Goal: Task Accomplishment & Management: Manage account settings

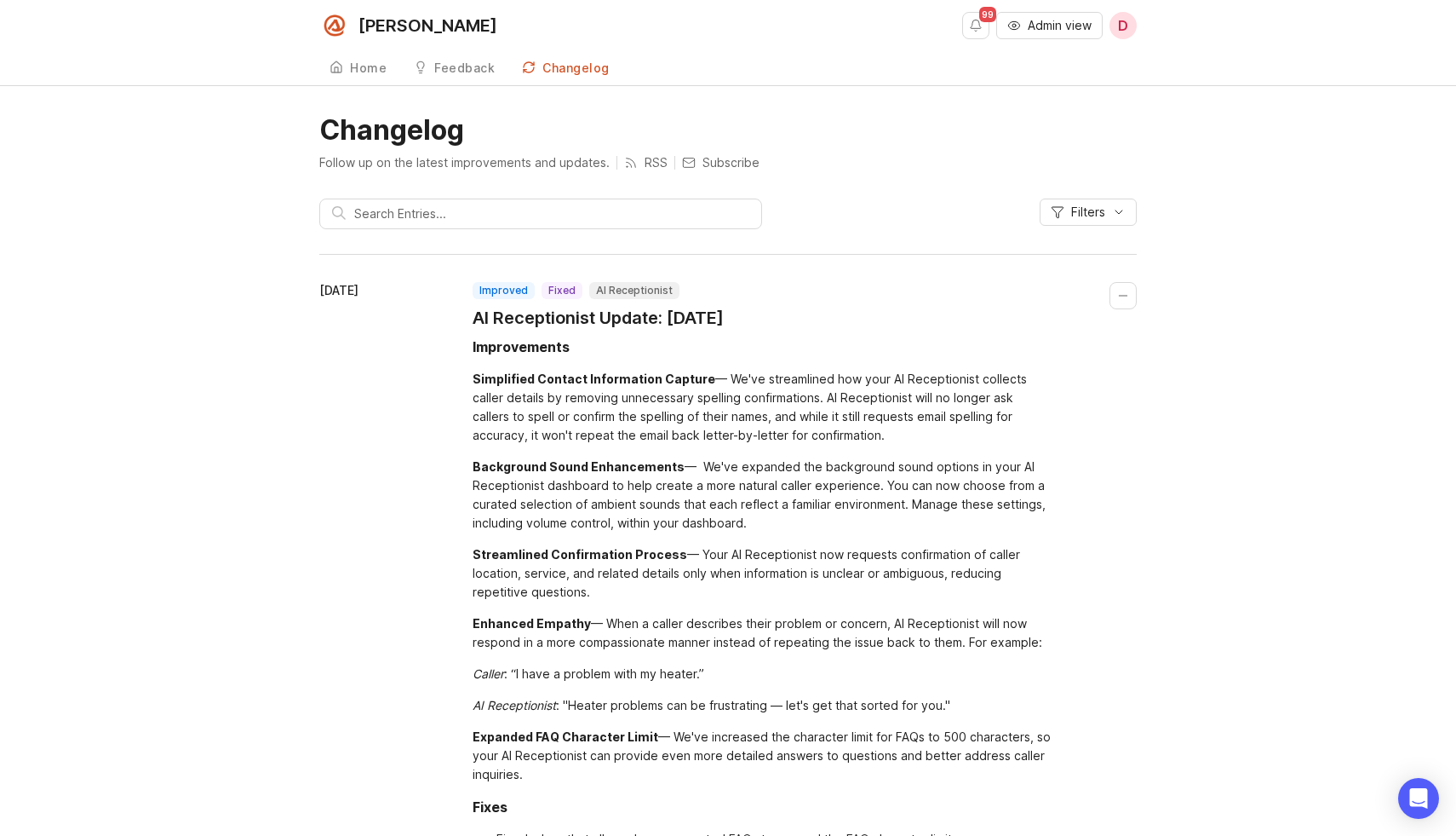
click at [1078, 21] on span "Admin view" at bounding box center [1060, 25] width 64 height 17
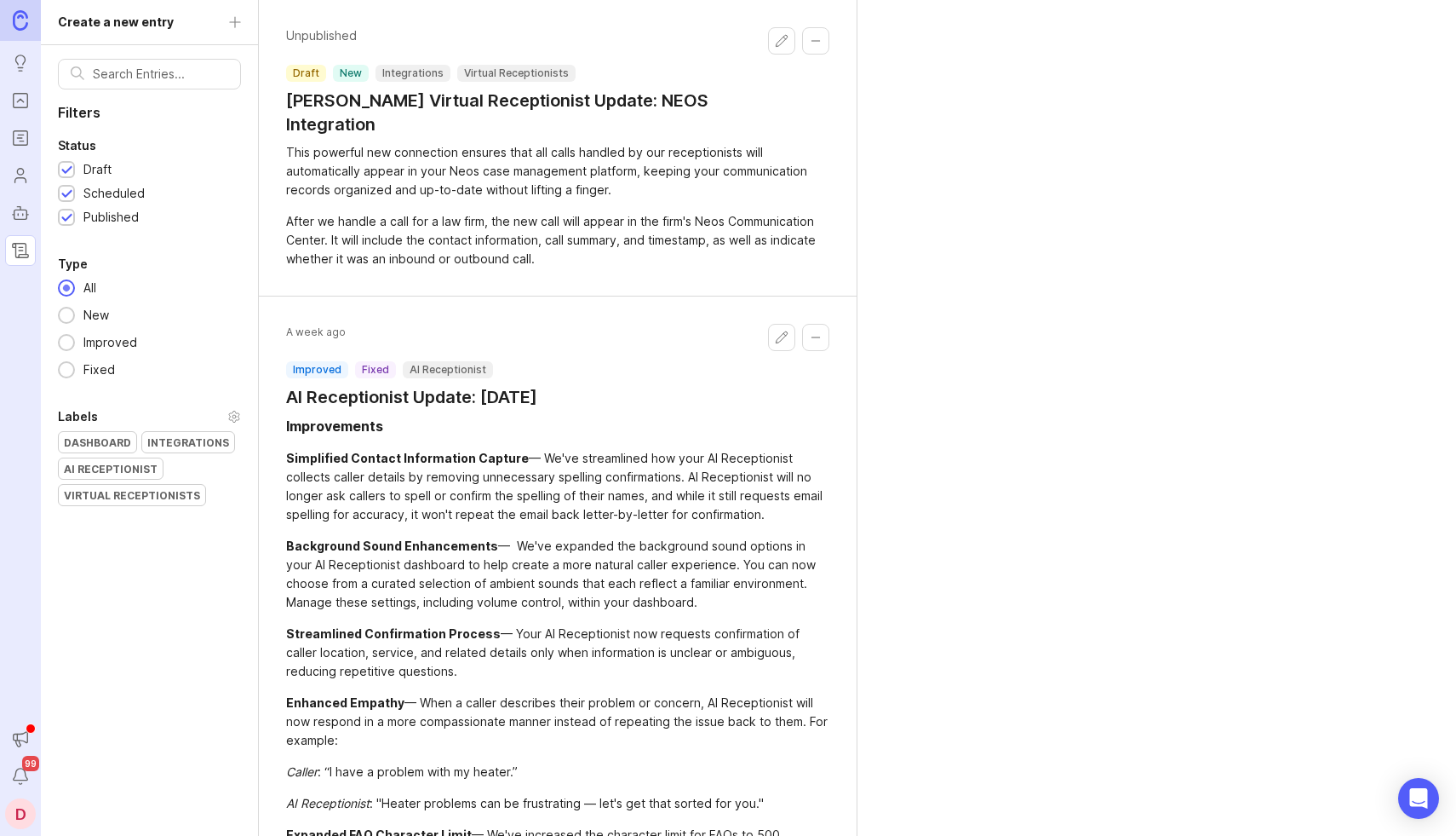
click at [242, 21] on div "Create a new entry Filters Status Draft Scheduled Published Type All New Improv…" at bounding box center [150, 418] width 218 height 836
click at [232, 19] on div "Create a new entry Filters Status Draft Scheduled Published Type All New Improv…" at bounding box center [150, 418] width 218 height 836
click at [230, 23] on div "Create a new entry Filters Status Draft Scheduled Published Type All New Improv…" at bounding box center [150, 418] width 218 height 836
click at [234, 23] on div "Create a new entry Filters Status Draft Scheduled Published Type All New Improv…" at bounding box center [150, 418] width 218 height 836
click at [178, 23] on div "Create a new entry Filters Status Draft Scheduled Published Type All New Improv…" at bounding box center [150, 418] width 218 height 836
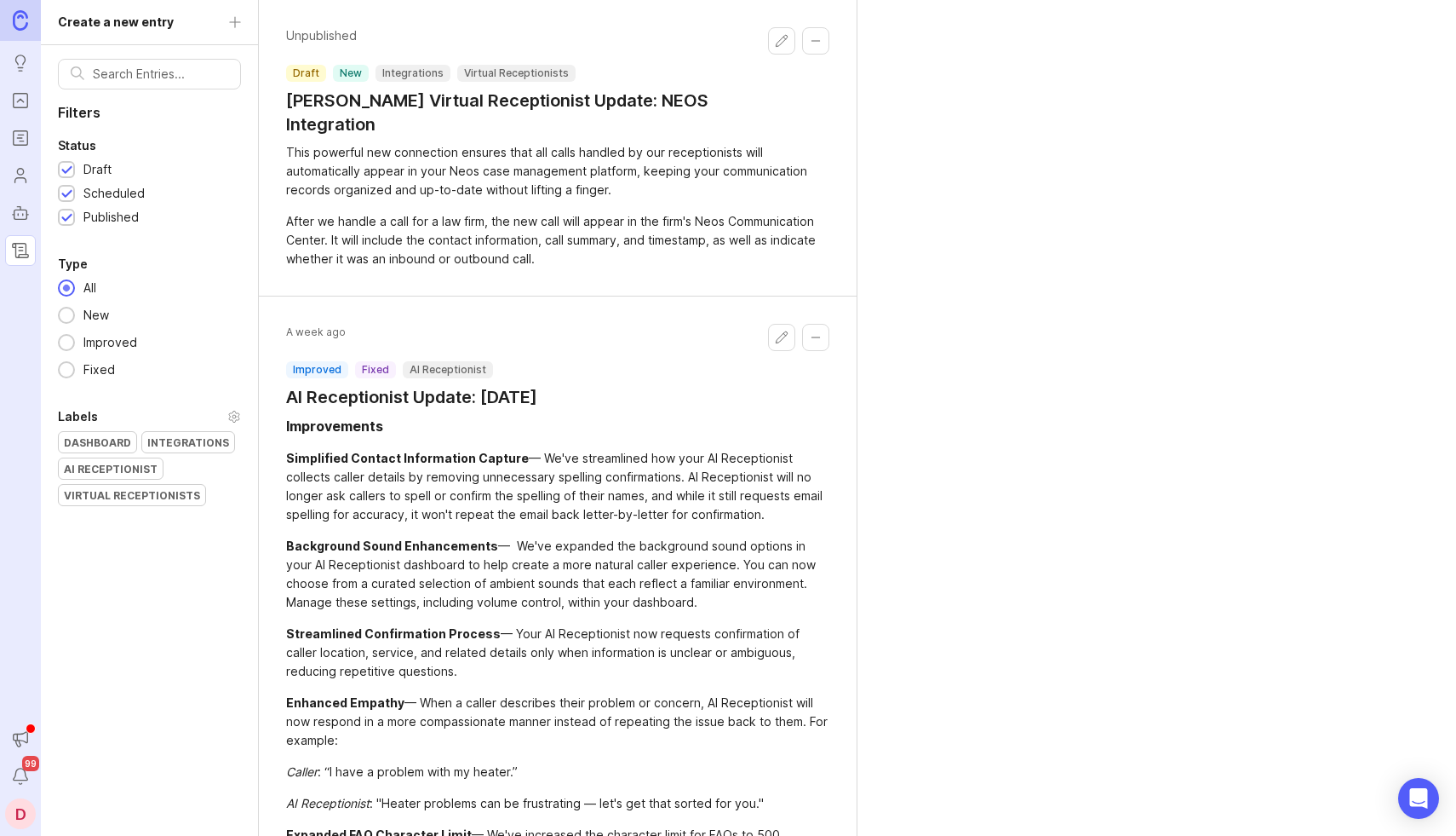
click at [145, 23] on div "Create a new entry Filters Status Draft Scheduled Published Type All New Improv…" at bounding box center [150, 418] width 218 height 836
click at [233, 19] on div "Create a new entry Filters Status Draft Scheduled Published Type All New Improv…" at bounding box center [150, 418] width 218 height 836
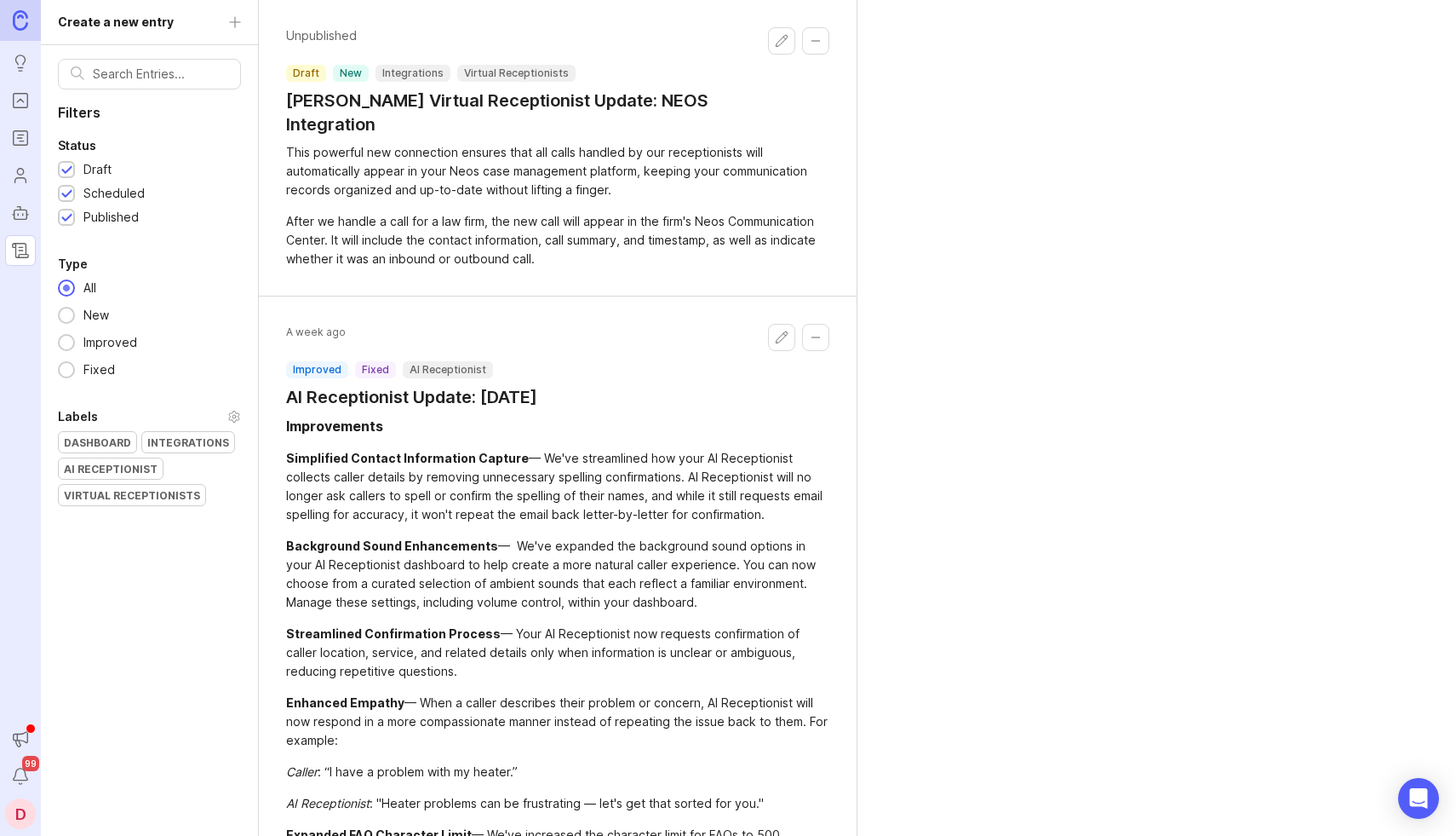
click at [233, 19] on div "Create a new entry Filters Status Draft Scheduled Published Type All New Improv…" at bounding box center [150, 418] width 218 height 836
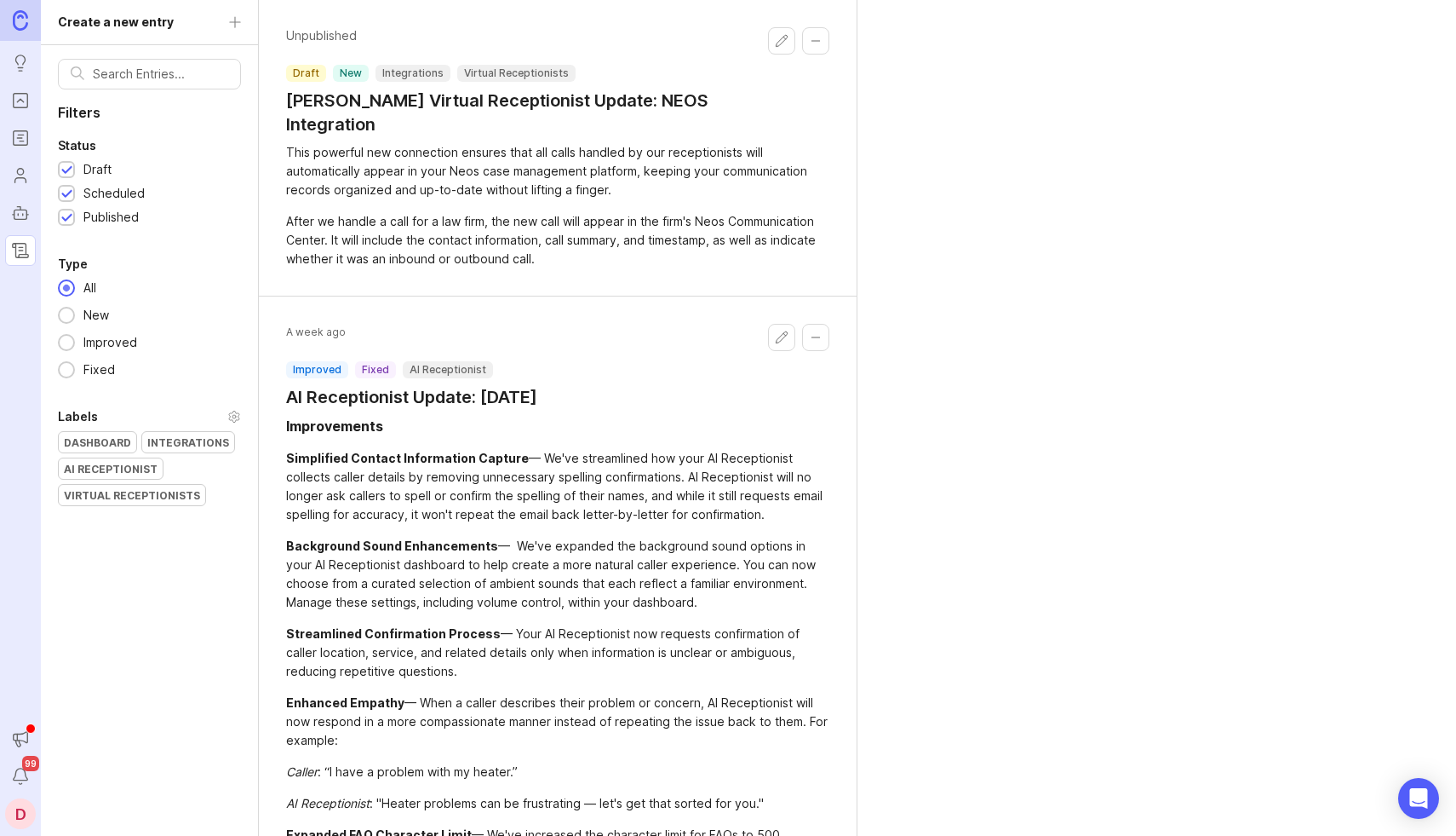
click at [228, 25] on div "Create a new entry Filters Status Draft Scheduled Published Type All New Improv…" at bounding box center [150, 418] width 218 height 836
click at [240, 25] on div "Create a new entry Filters Status Draft Scheduled Published Type All New Improv…" at bounding box center [150, 418] width 218 height 836
click at [137, 32] on div "Create a new entry Filters Status Draft Scheduled Published Type All New Improv…" at bounding box center [150, 418] width 218 height 836
click at [137, 27] on div "Create a new entry Filters Status Draft Scheduled Published Type All New Improv…" at bounding box center [150, 418] width 218 height 836
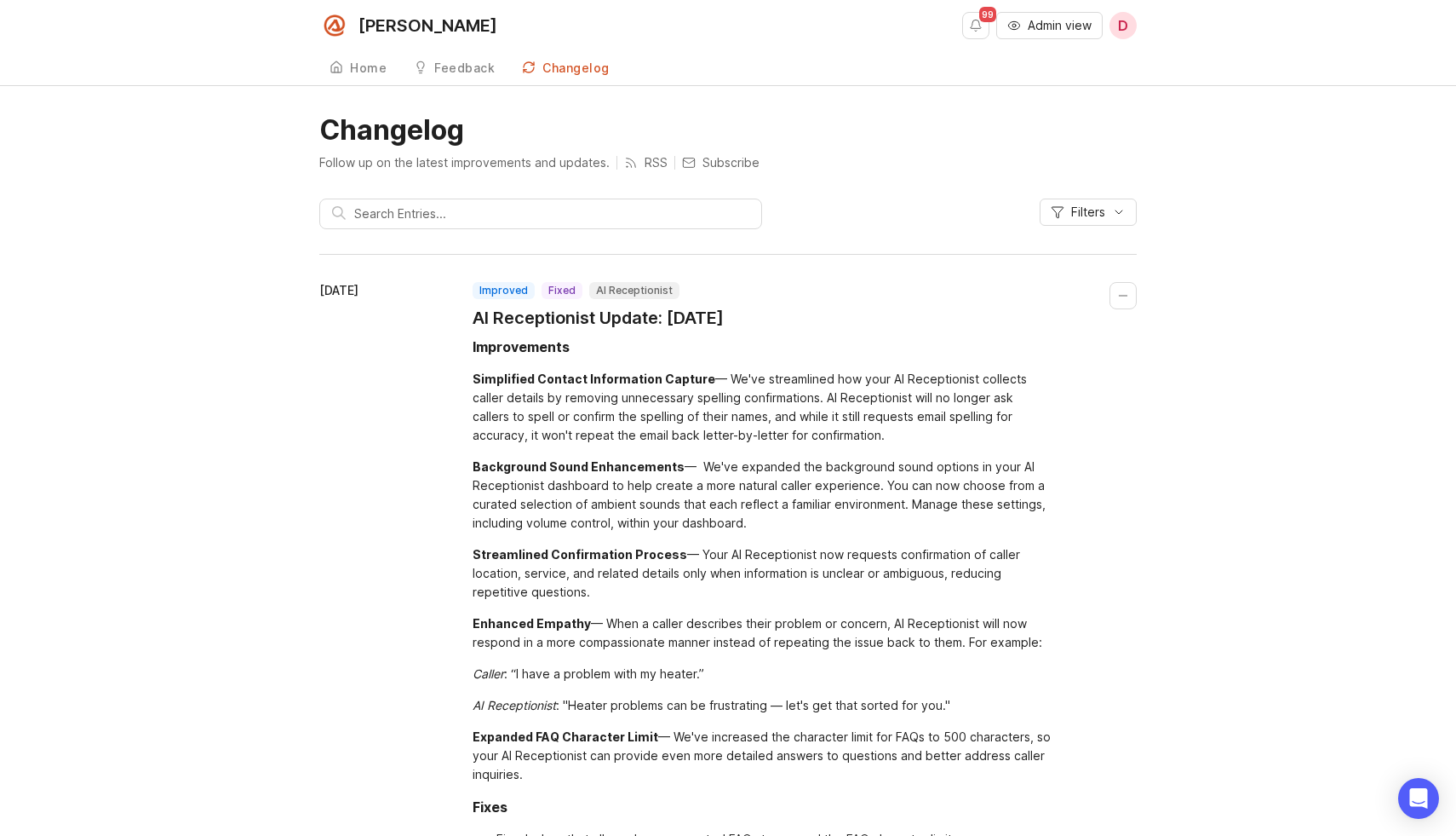
click at [1044, 33] on span "Admin view" at bounding box center [1060, 25] width 64 height 17
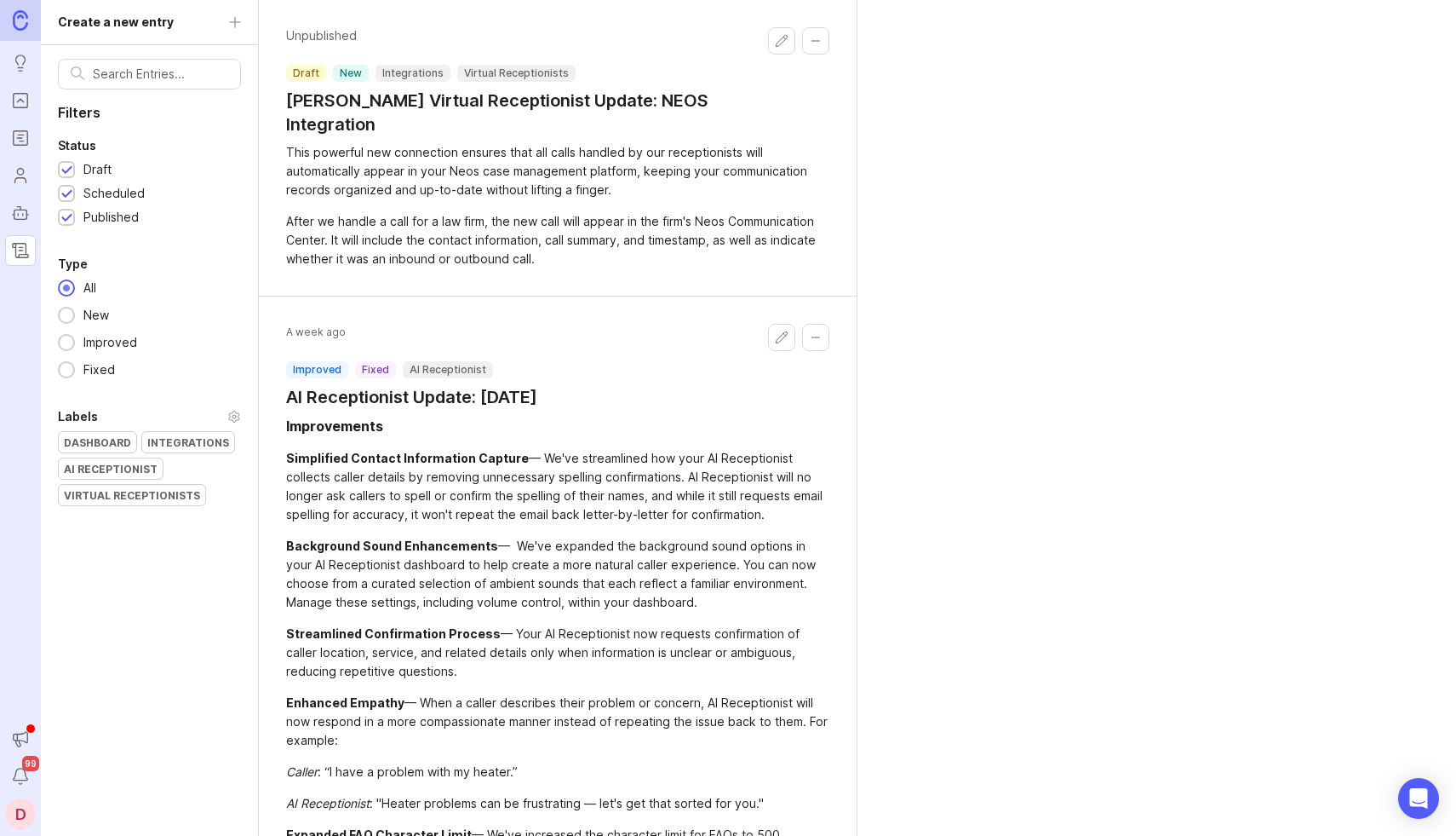
click at [242, 26] on div "Create a new entry Filters Status Draft Scheduled Published Type All New Improv…" at bounding box center [150, 418] width 218 height 836
click at [227, 20] on div "Create a new entry Filters Status Draft Scheduled Published Type All New Improv…" at bounding box center [150, 418] width 218 height 836
click at [100, 23] on div "Create a new entry Filters Status Draft Scheduled Published Type All New Improv…" at bounding box center [150, 418] width 218 height 836
click at [813, 42] on button "Collapse changelog entry" at bounding box center [816, 41] width 27 height 27
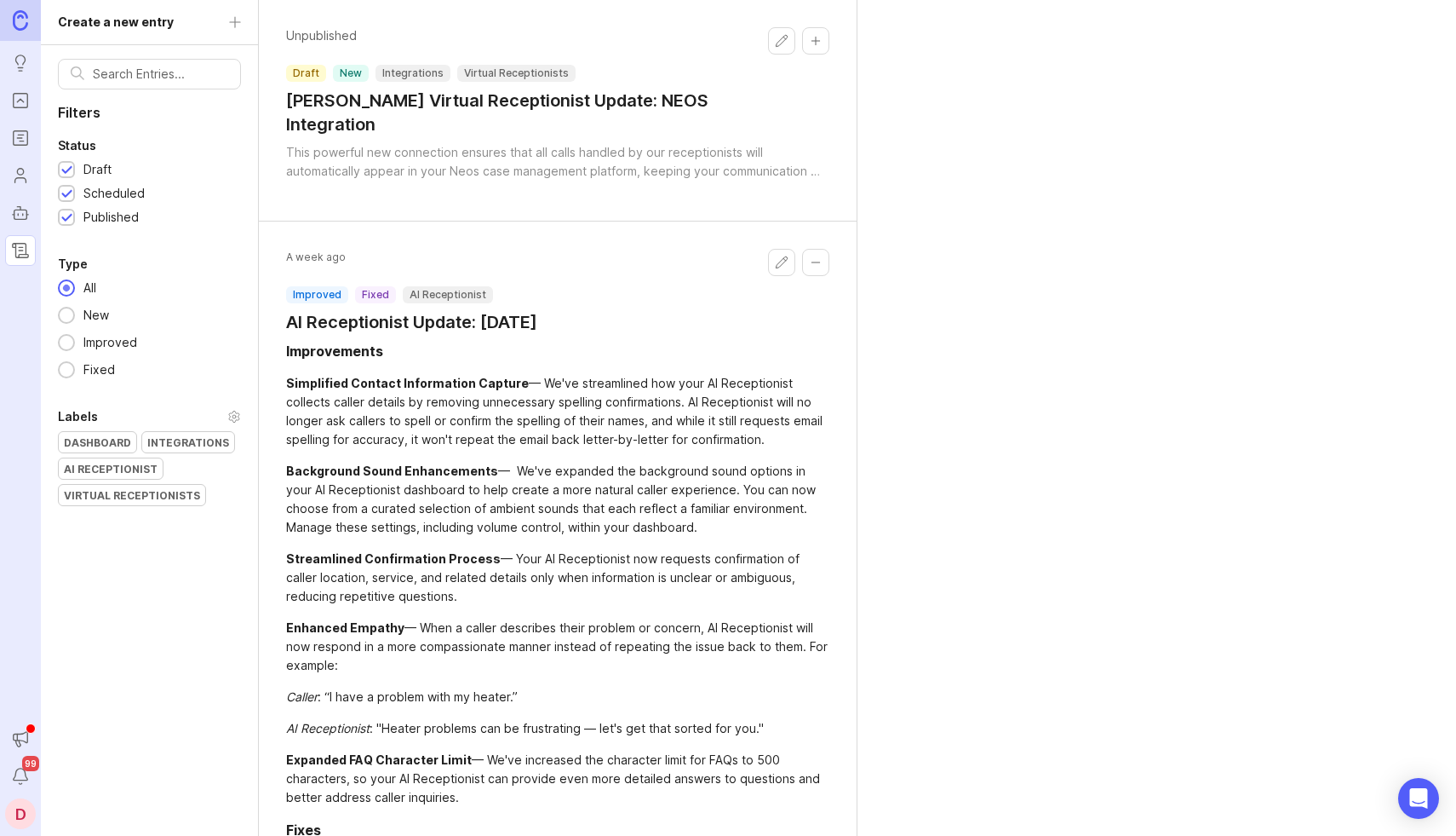
click at [238, 19] on div "Create a new entry Filters Status Draft Scheduled Published Type All New Improv…" at bounding box center [150, 418] width 218 height 836
click at [223, 19] on div "Create a new entry Filters Status Draft Scheduled Published Type All New Improv…" at bounding box center [150, 418] width 218 height 836
click at [26, 244] on icon "Changelog" at bounding box center [20, 250] width 19 height 21
click at [230, 23] on div "Create a new entry Filters Status Draft Scheduled Published Type All New Improv…" at bounding box center [150, 418] width 218 height 836
click at [234, 23] on div "Create a new entry Filters Status Draft Scheduled Published Type All New Improv…" at bounding box center [150, 418] width 218 height 836
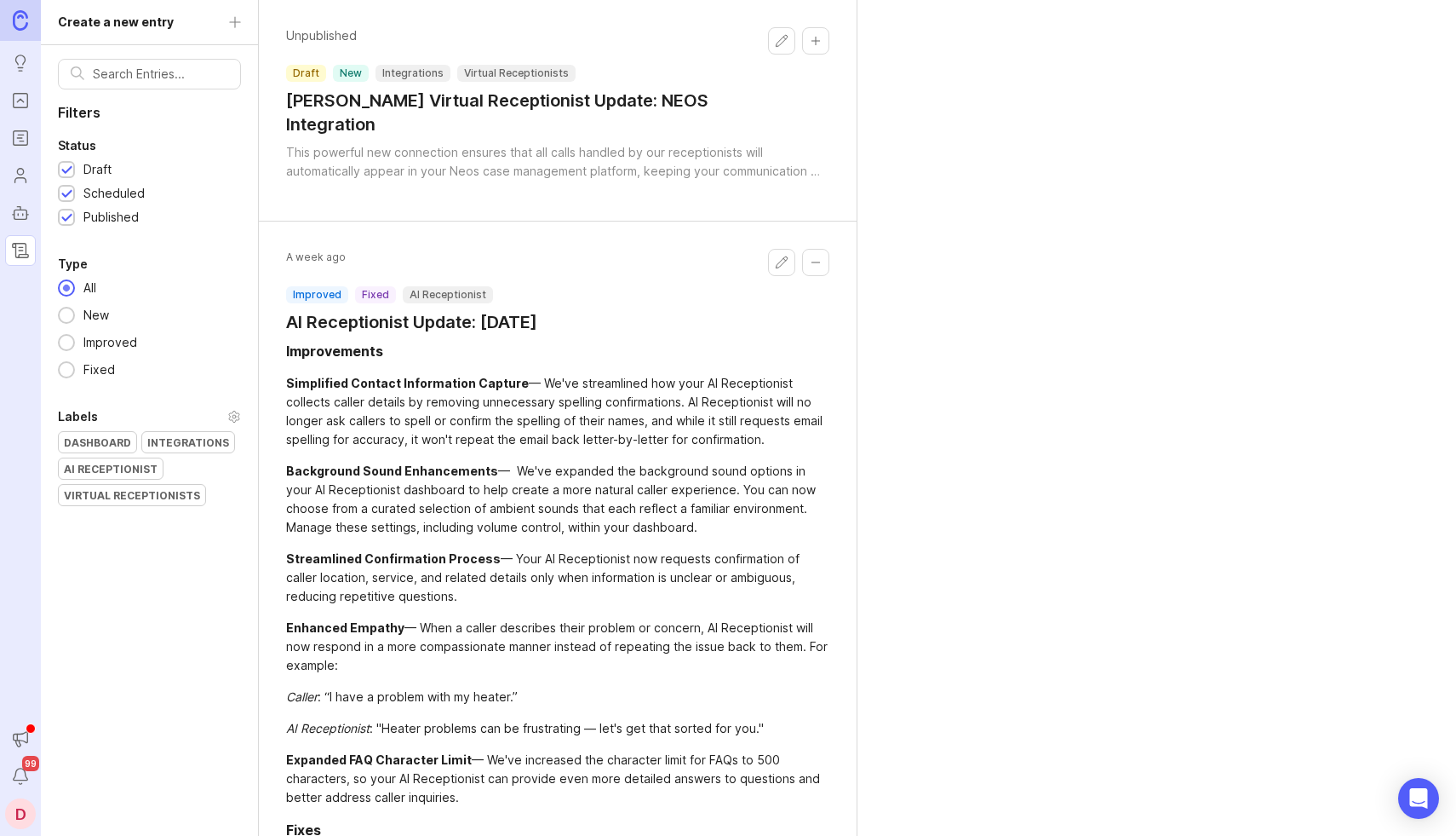
click at [234, 23] on div "Create a new entry Filters Status Draft Scheduled Published Type All New Improv…" at bounding box center [150, 418] width 218 height 836
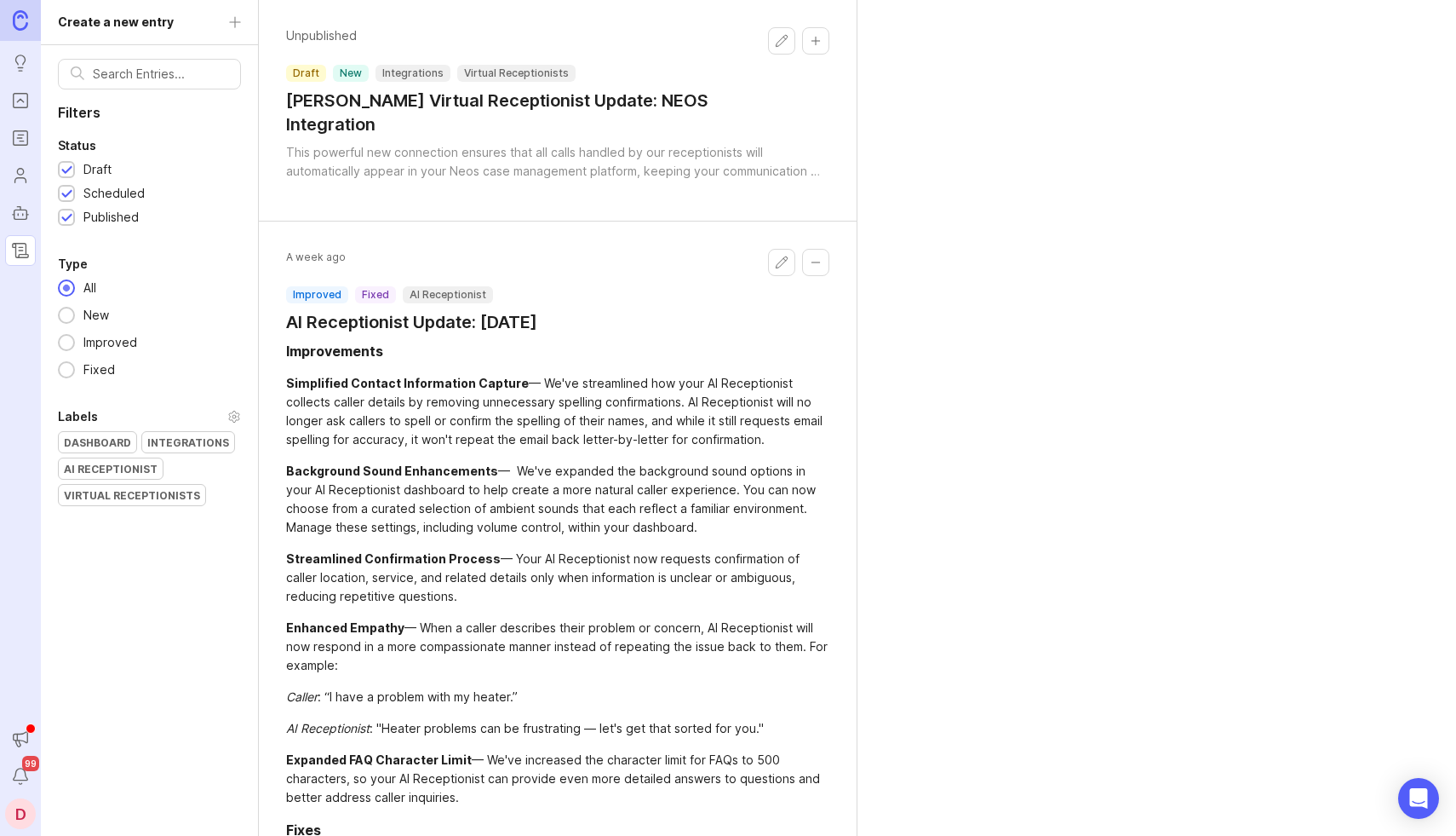
click at [234, 23] on div "Create a new entry Filters Status Draft Scheduled Published Type All New Improv…" at bounding box center [150, 418] width 218 height 836
click at [127, 21] on div "Create a new entry Filters Status Draft Scheduled Published Type All New Improv…" at bounding box center [150, 418] width 218 height 836
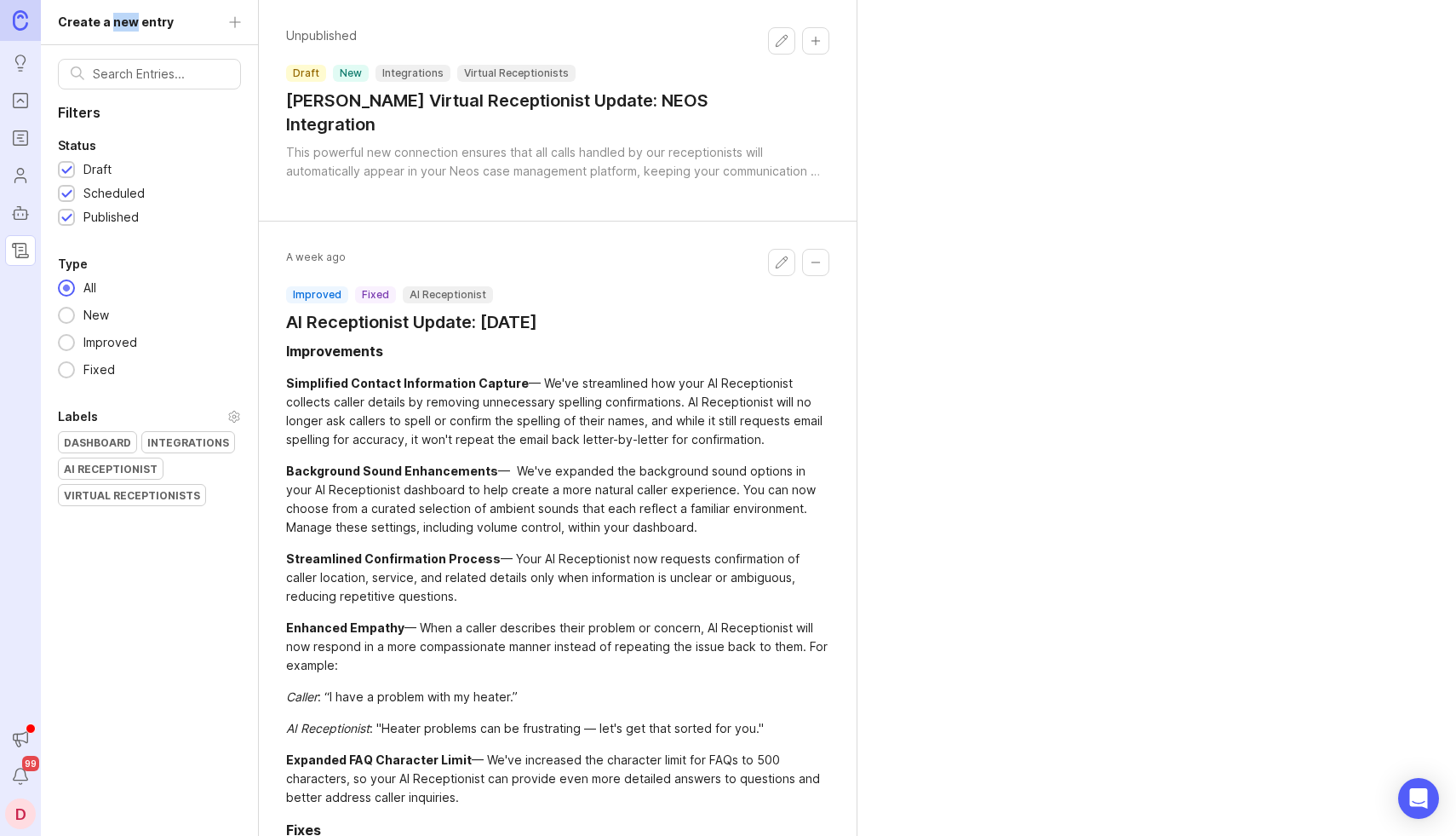
click at [34, 17] on link at bounding box center [21, 21] width 41 height 41
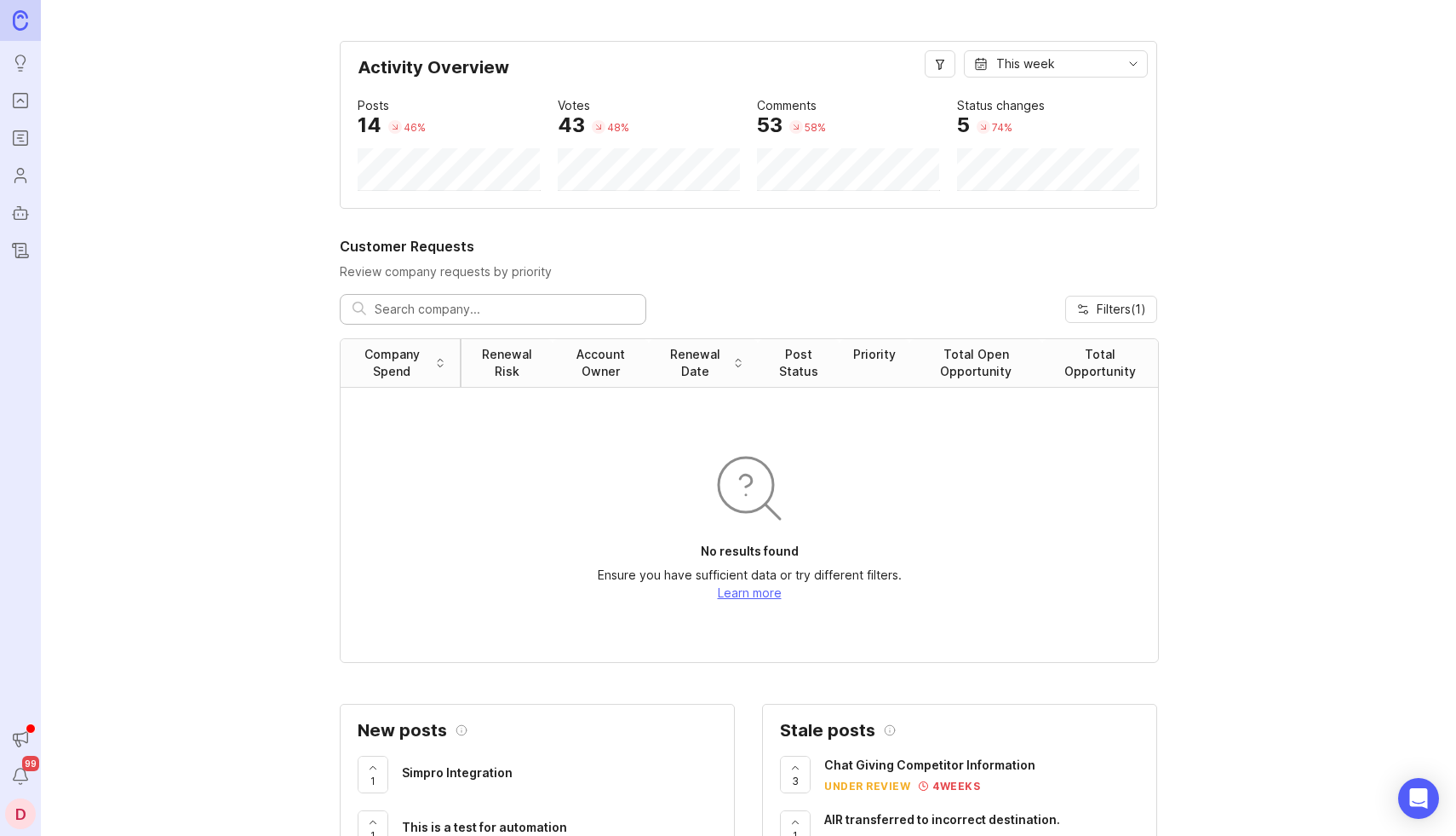
click at [21, 243] on icon "Changelog" at bounding box center [20, 250] width 19 height 21
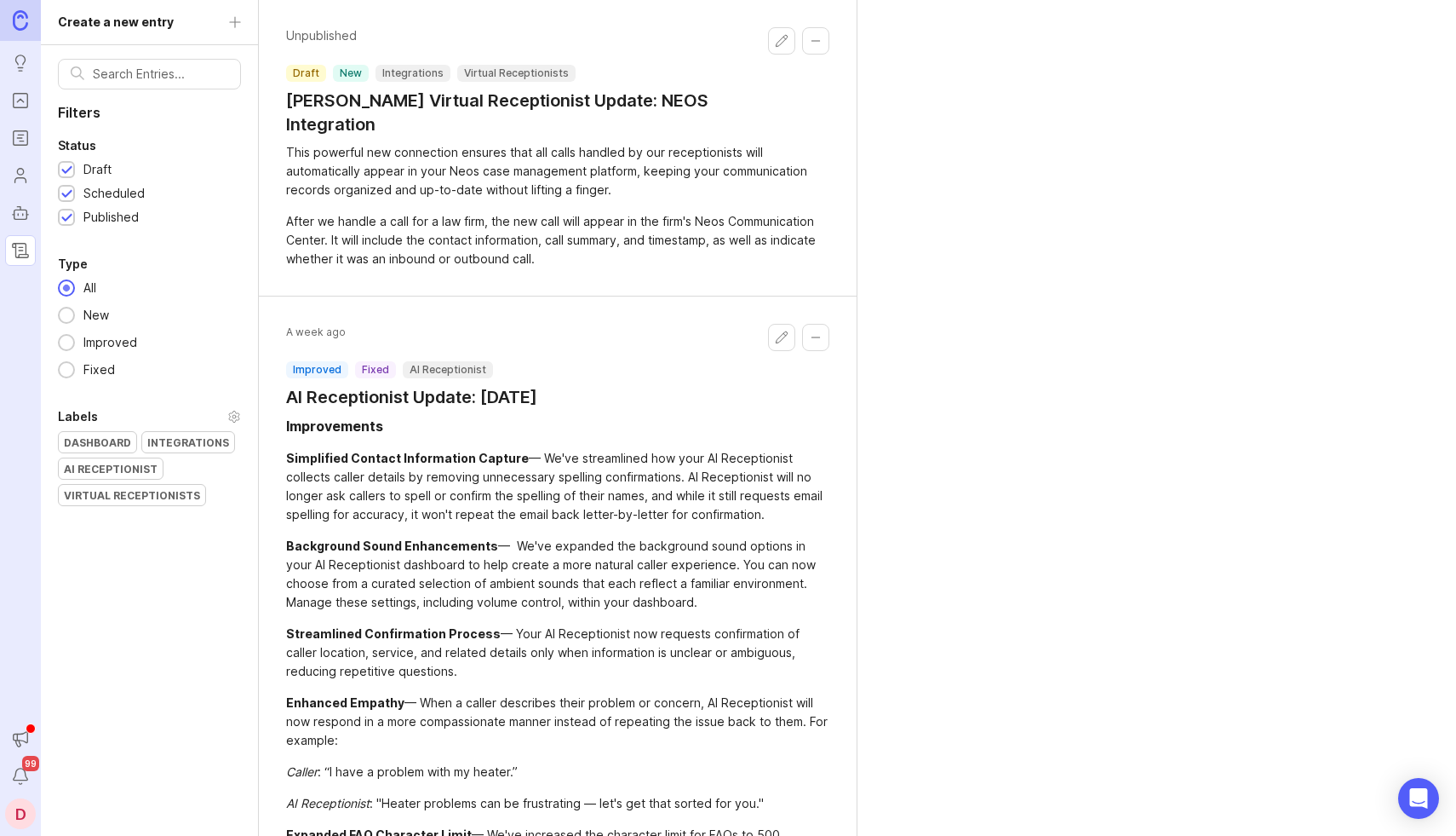
click at [242, 21] on div "Create a new entry Filters Status Draft Scheduled Published Type All New Improv…" at bounding box center [150, 418] width 218 height 836
click at [158, 22] on div "Create a new entry Filters Status Draft Scheduled Published Type All New Improv…" at bounding box center [150, 418] width 218 height 836
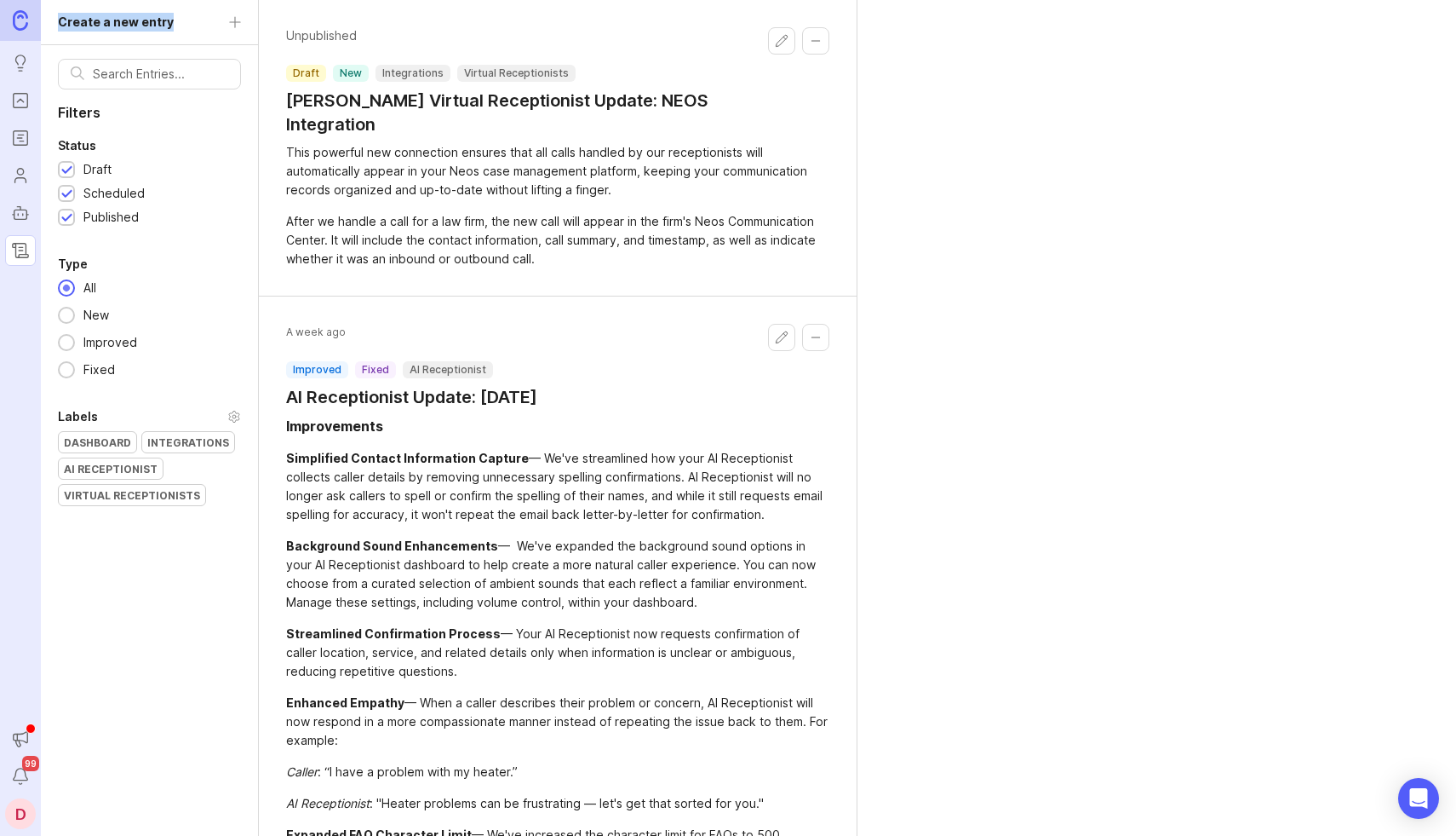
click at [158, 22] on div "Create a new entry Filters Status Draft Scheduled Published Type All New Improv…" at bounding box center [150, 418] width 218 height 836
click at [239, 21] on div "Create a new entry Filters Status Draft Scheduled Published Type All New Improv…" at bounding box center [150, 418] width 218 height 836
click at [234, 21] on div "Create a new entry Filters Status Draft Scheduled Published Type All New Improv…" at bounding box center [150, 418] width 218 height 836
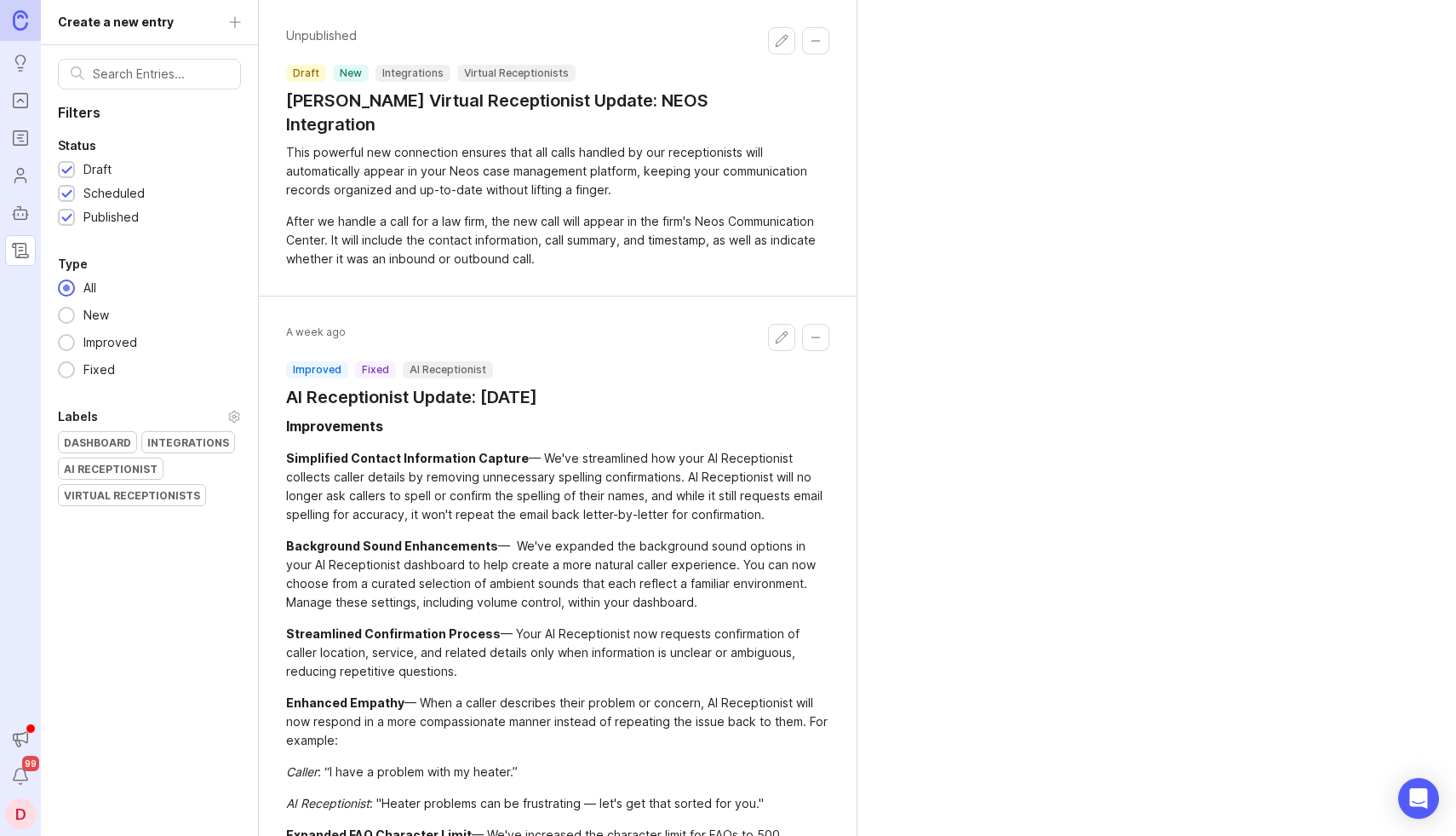
click at [68, 168] on div at bounding box center [67, 171] width 11 height 13
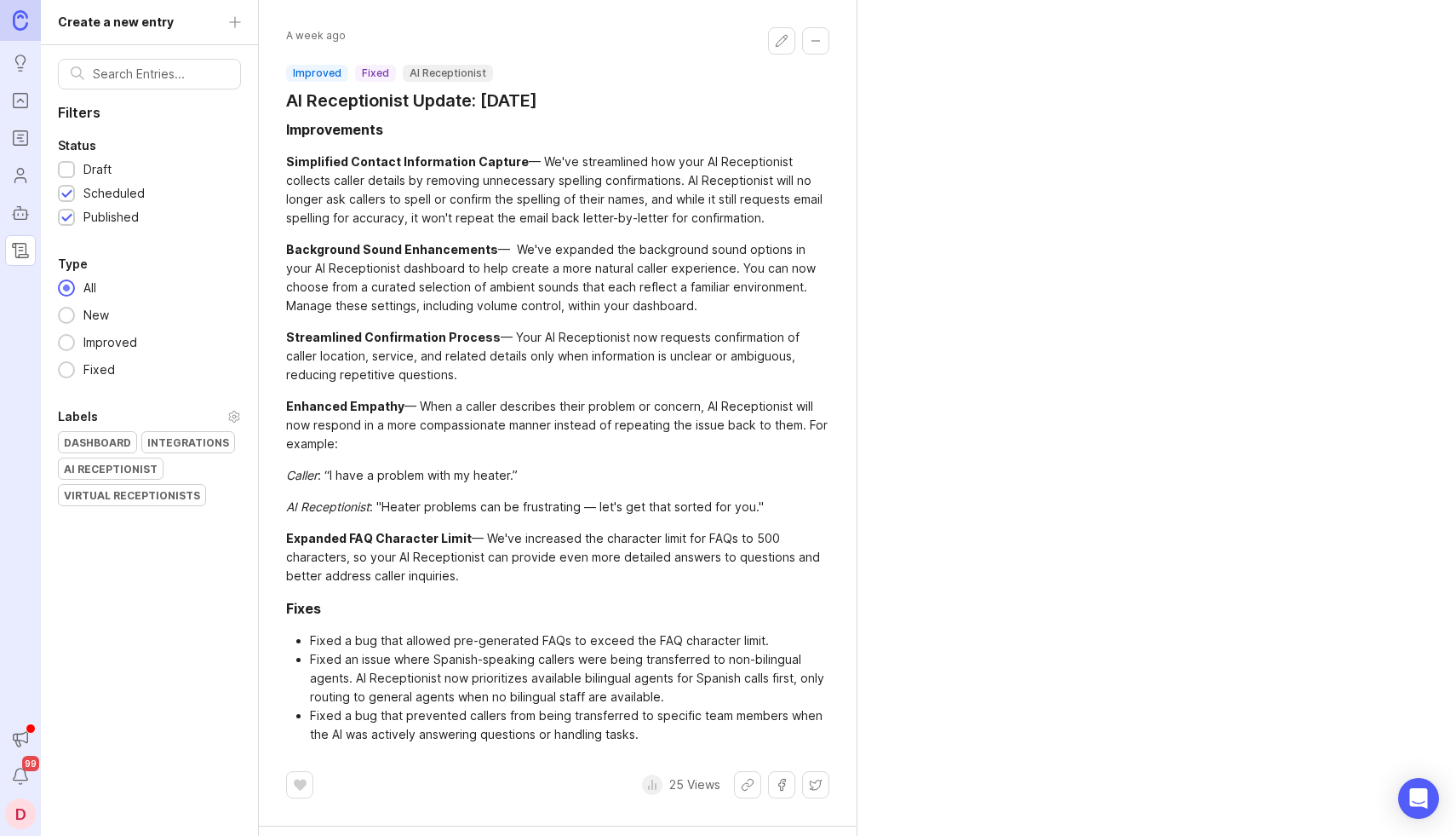
click at [68, 192] on div at bounding box center [67, 194] width 11 height 13
click at [67, 214] on div at bounding box center [67, 218] width 11 height 13
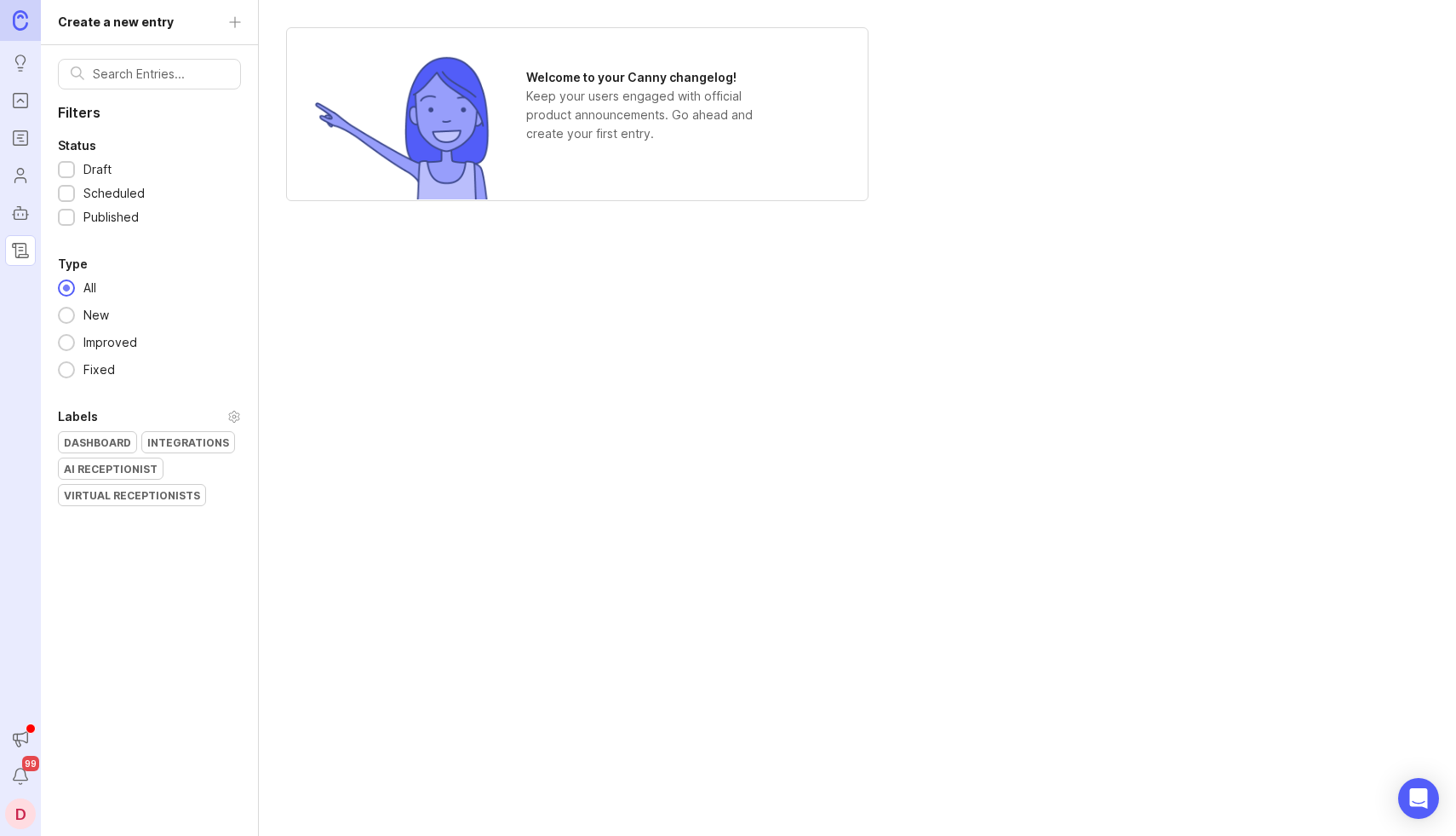
click at [233, 24] on div "Create a new entry Filters Status Draft Scheduled Published Type All New Improv…" at bounding box center [150, 418] width 218 height 836
click at [69, 171] on div at bounding box center [67, 171] width 11 height 13
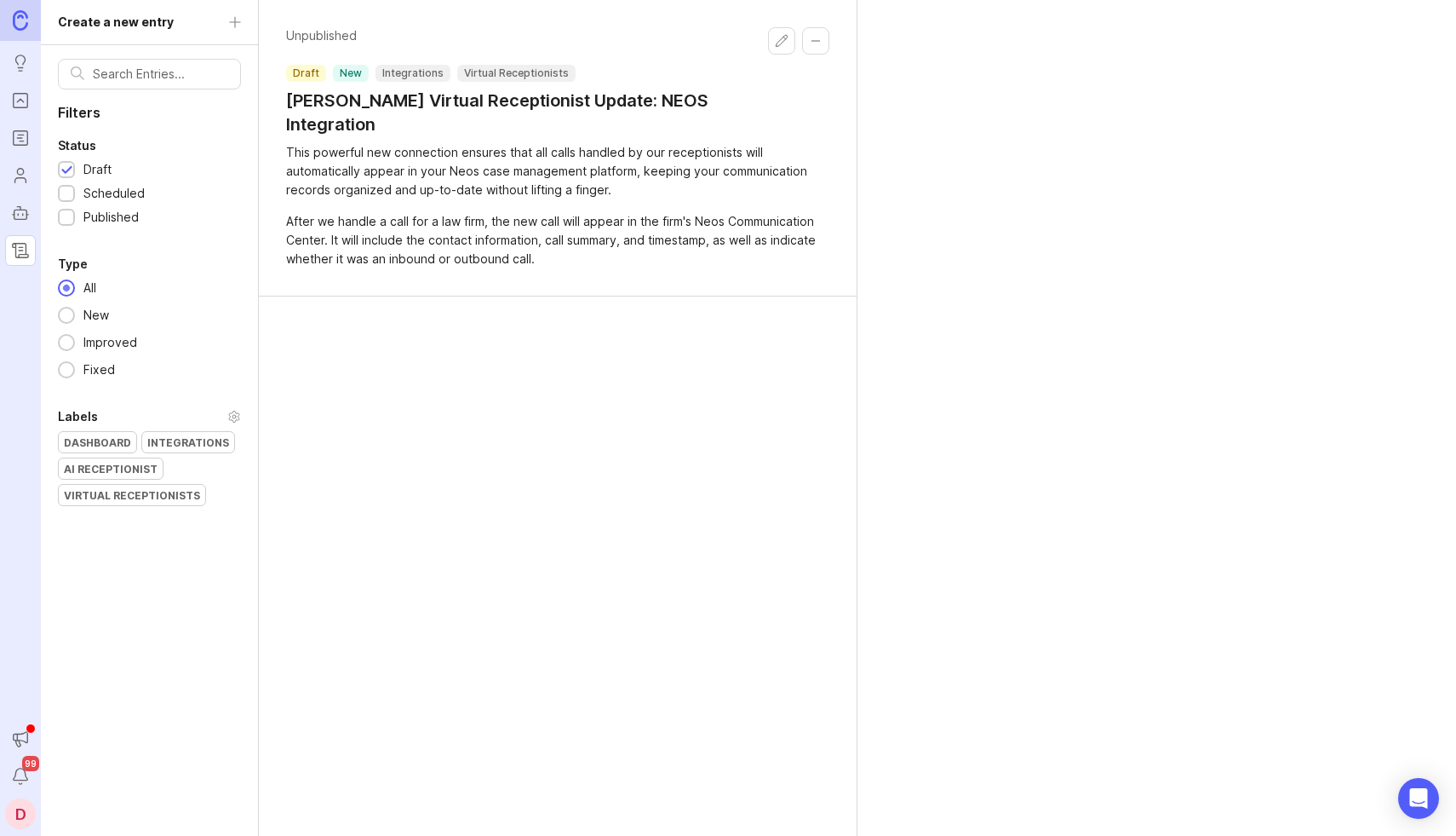
click at [238, 20] on div "Create a new entry Filters Status Draft Scheduled Published Type All New Improv…" at bounding box center [150, 418] width 218 height 836
click at [809, 42] on button "Collapse changelog entry" at bounding box center [816, 41] width 27 height 27
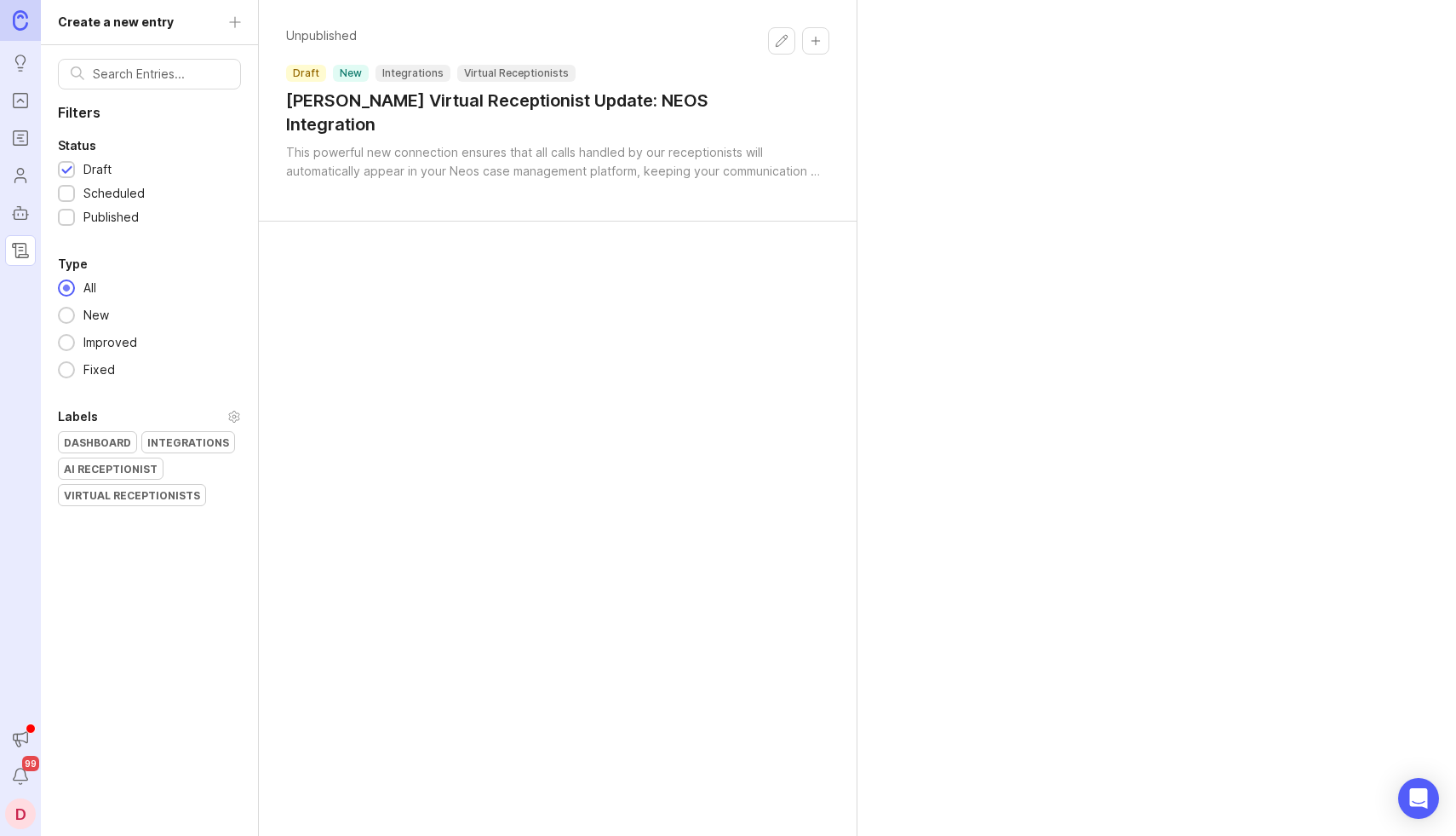
click at [77, 107] on p "Filters" at bounding box center [149, 112] width 217 height 19
click at [234, 23] on div "Create a new entry Filters Status Draft Scheduled Published Type All New Improv…" at bounding box center [150, 418] width 218 height 836
click at [1014, 151] on div "Unpublished draft new Integrations Virtual Receptionists Smith.ai Virtual Recep…" at bounding box center [858, 418] width 1198 height 836
click at [23, 808] on div "D" at bounding box center [20, 812] width 30 height 30
click at [242, 520] on div "Filters Status Draft Scheduled Published Type All New Improved Fixed Labels Das…" at bounding box center [149, 463] width 217 height 836
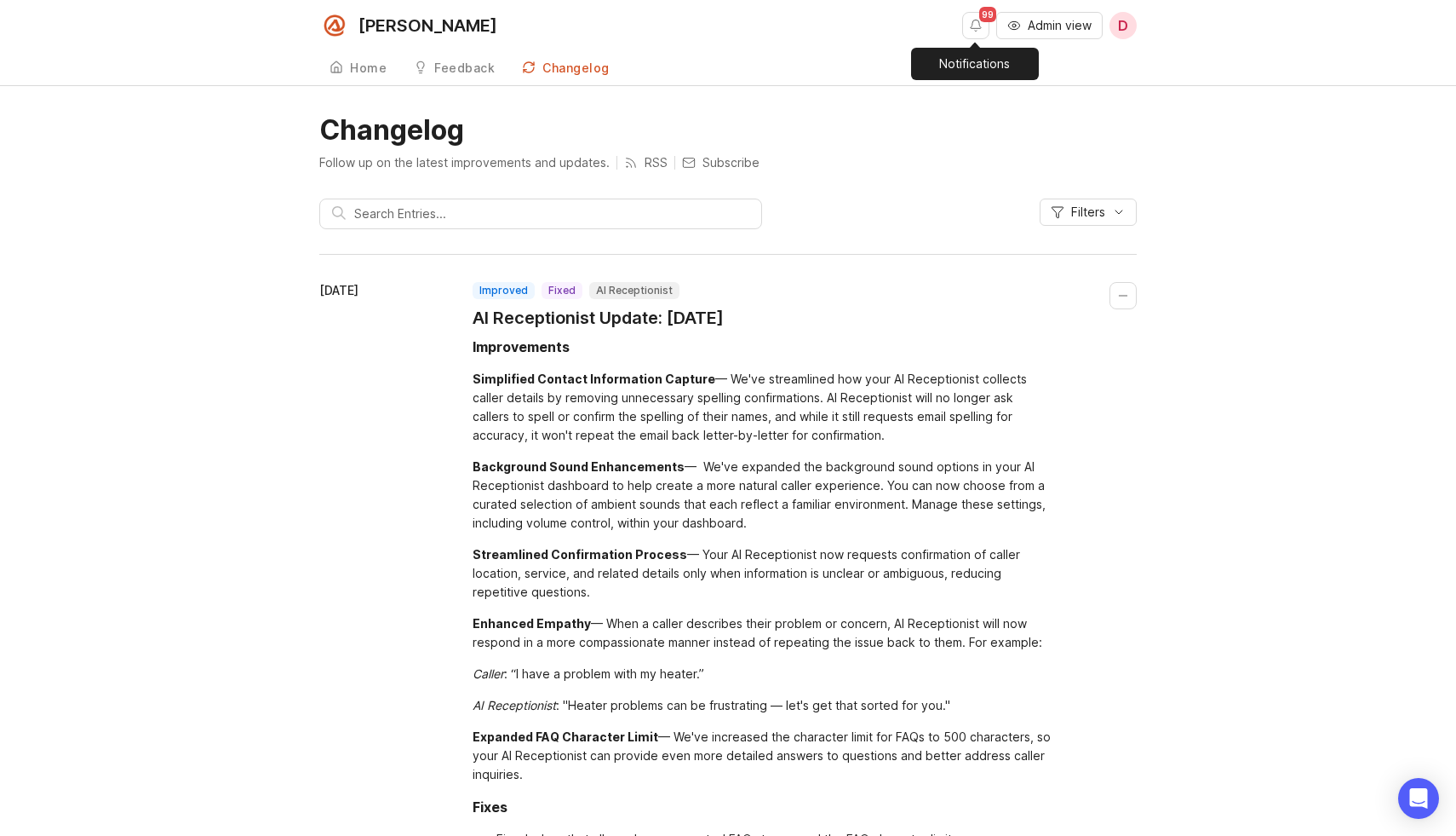
click at [976, 26] on button "Notifications" at bounding box center [976, 26] width 27 height 27
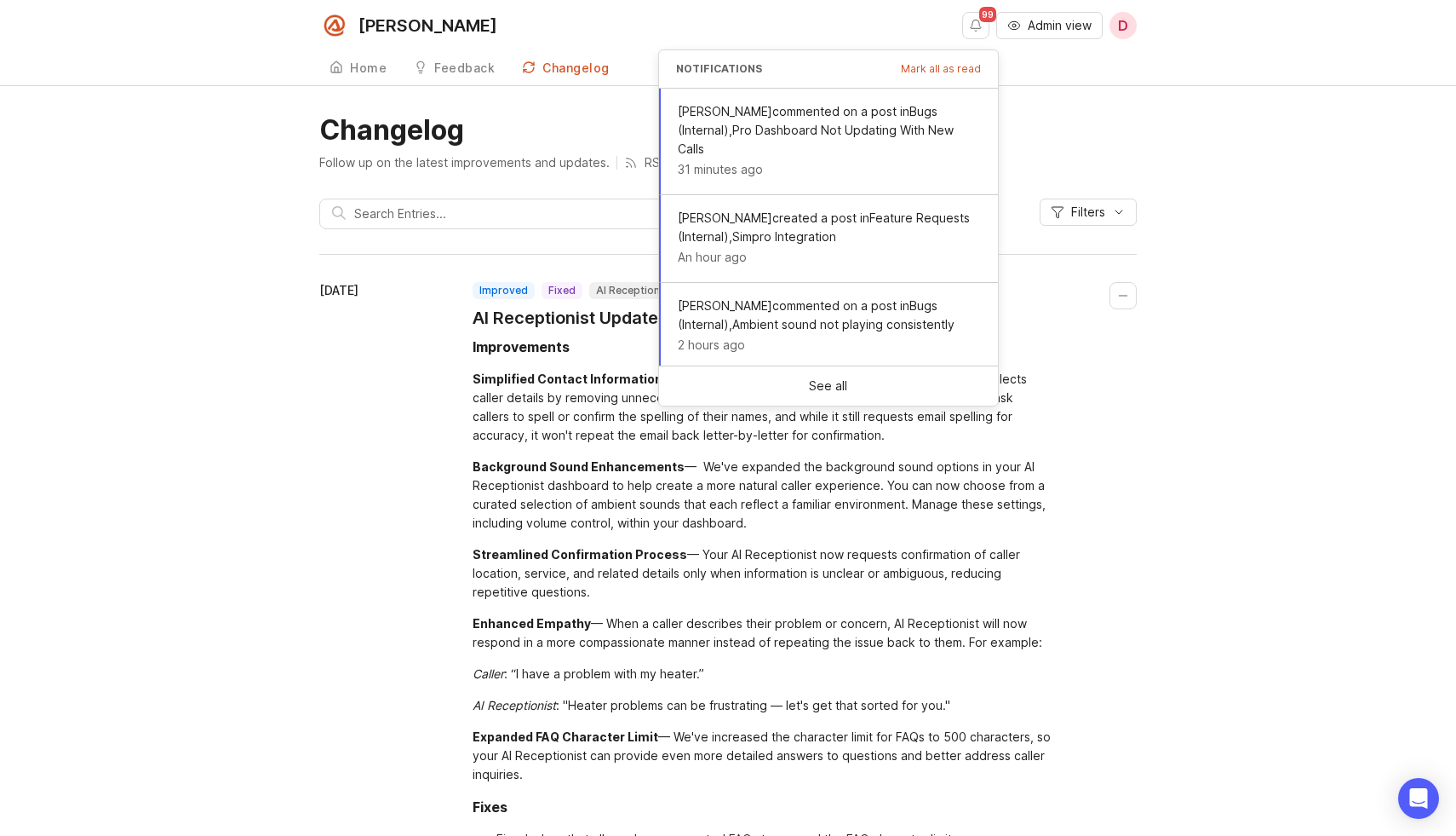
click at [1028, 28] on span "Admin view" at bounding box center [1060, 25] width 64 height 17
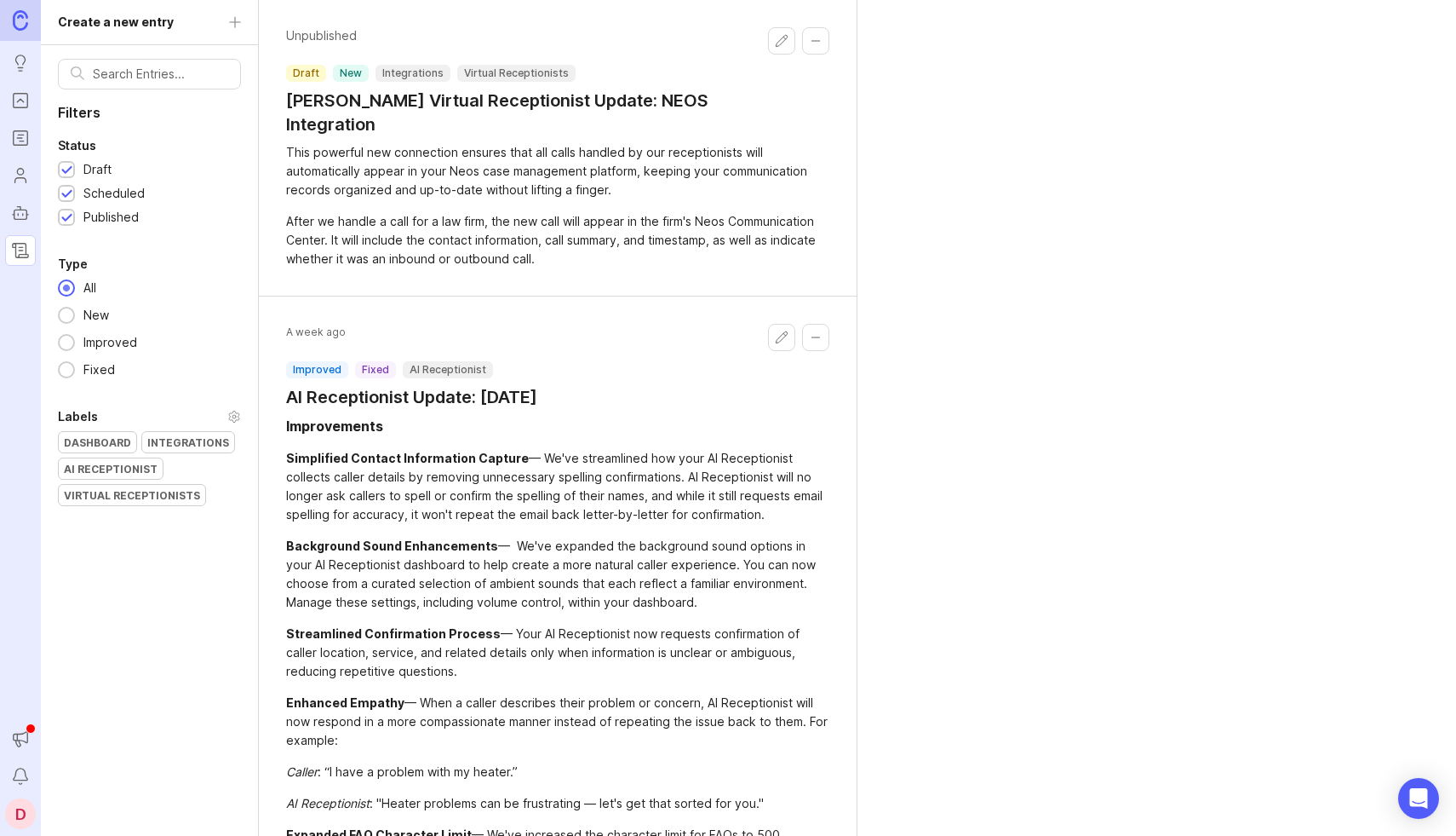
click at [241, 12] on div "Create a new entry Filters Status Draft Scheduled Published Type All New Improv…" at bounding box center [150, 418] width 218 height 836
click at [234, 18] on div "Create a new entry Filters Status Draft Scheduled Published Type All New Improv…" at bounding box center [150, 418] width 218 height 836
click at [106, 17] on div "Create a new entry Filters Status Draft Scheduled Published Type All New Improv…" at bounding box center [150, 418] width 218 height 836
click at [108, 23] on div "Create a new entry Filters Status Draft Scheduled Published Type All New Improv…" at bounding box center [150, 418] width 218 height 836
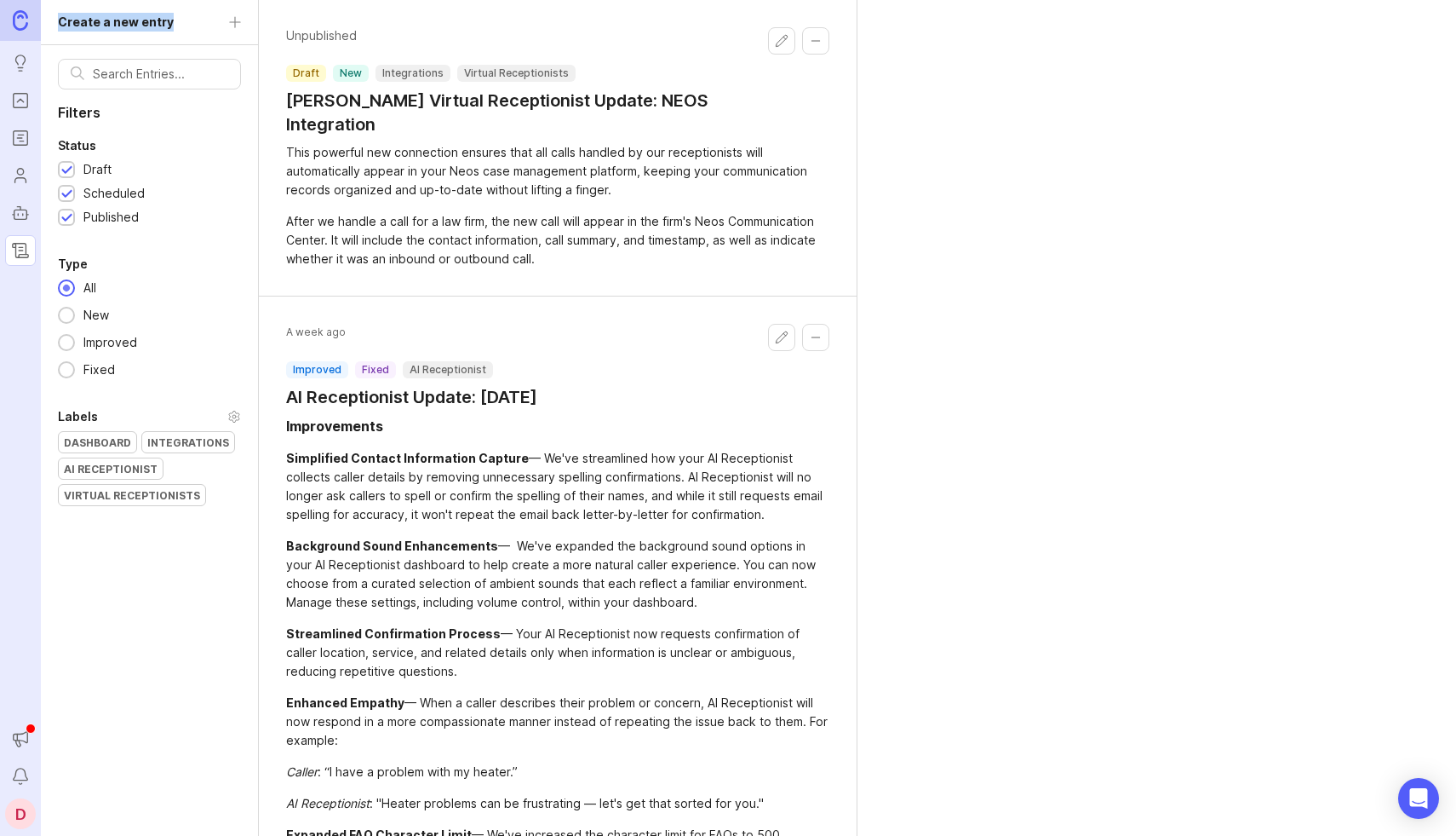
click at [108, 23] on div "Create a new entry Filters Status Draft Scheduled Published Type All New Improv…" at bounding box center [150, 418] width 218 height 836
click at [54, 20] on div "Create a new entry Filters Status Draft Scheduled Published Type All New Improv…" at bounding box center [150, 418] width 218 height 836
click at [231, 20] on div "Create a new entry Filters Status Draft Scheduled Published Type All New Improv…" at bounding box center [150, 418] width 218 height 836
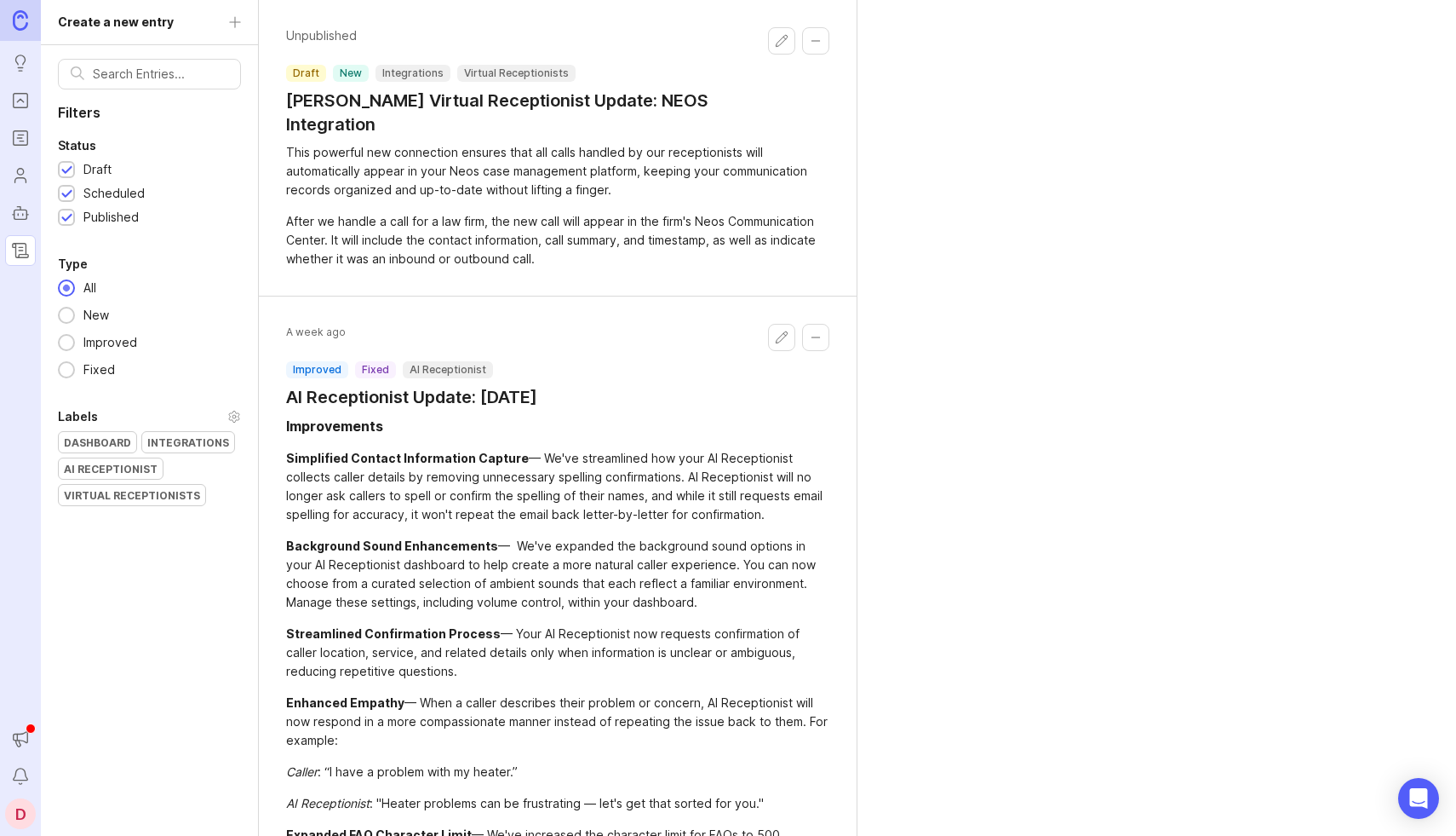
click at [29, 743] on icon "Announcements" at bounding box center [20, 738] width 19 height 21
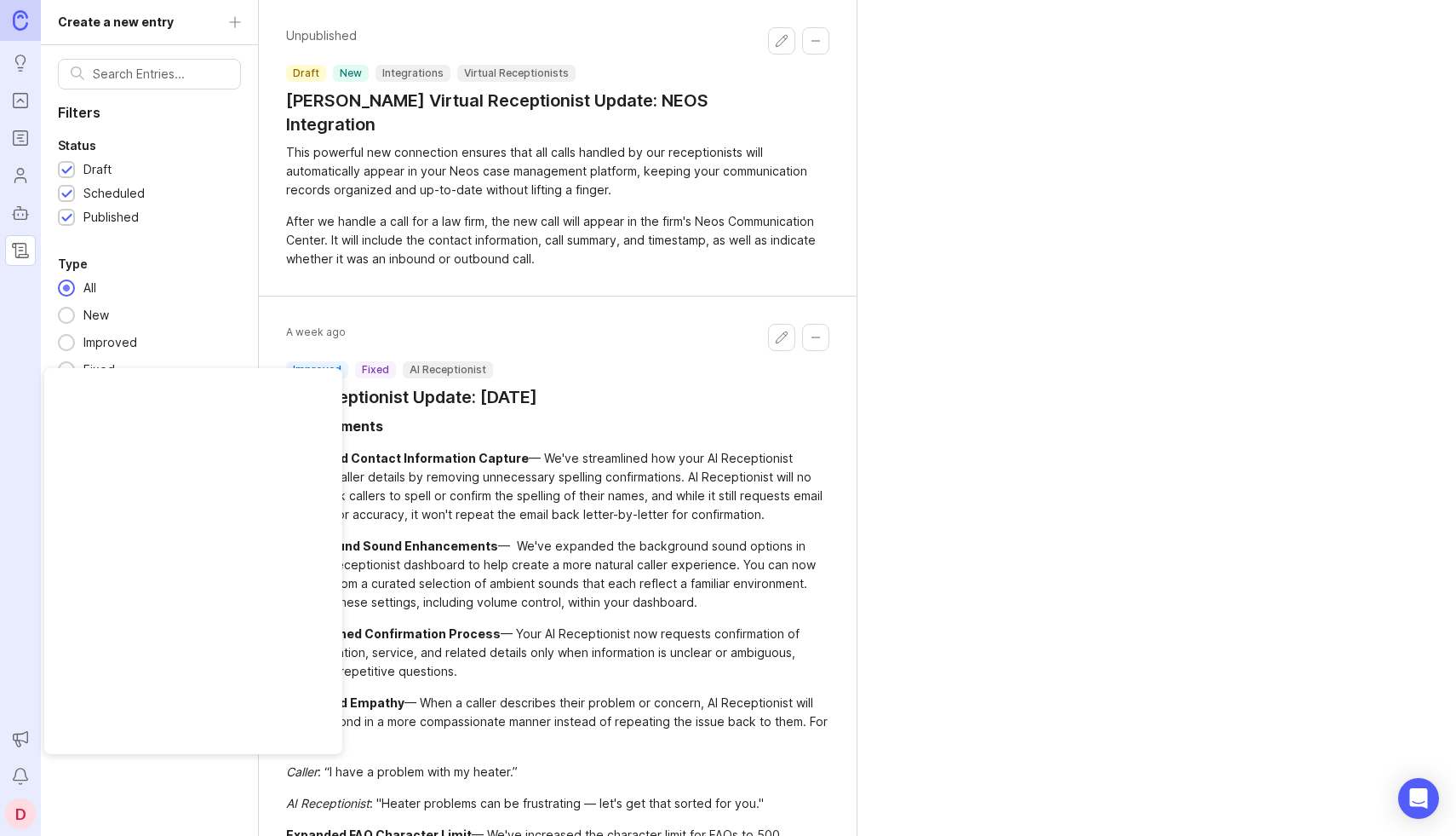
click at [23, 772] on icon "Notifications" at bounding box center [20, 775] width 19 height 21
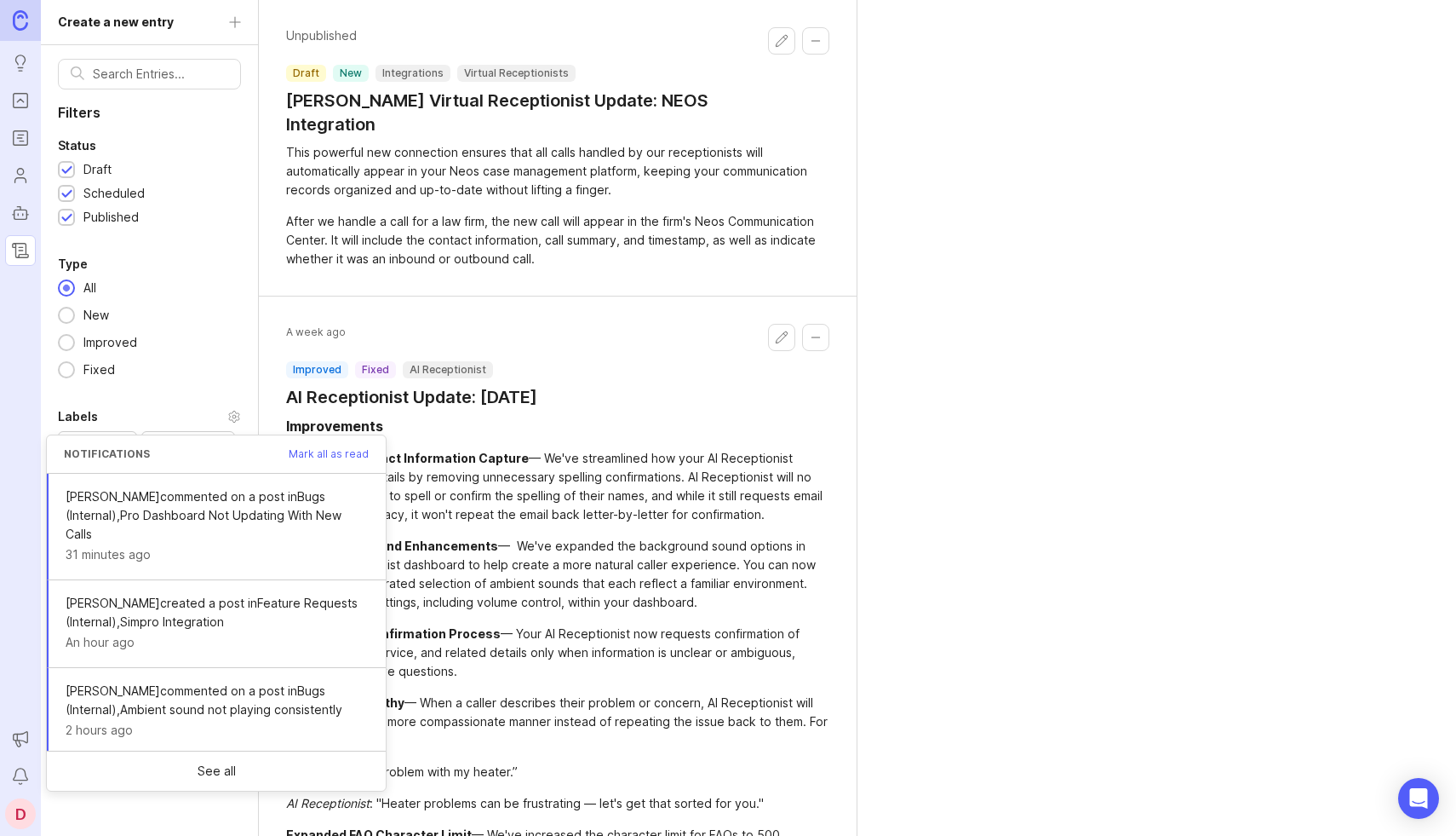
click at [16, 809] on div "D" at bounding box center [20, 812] width 30 height 30
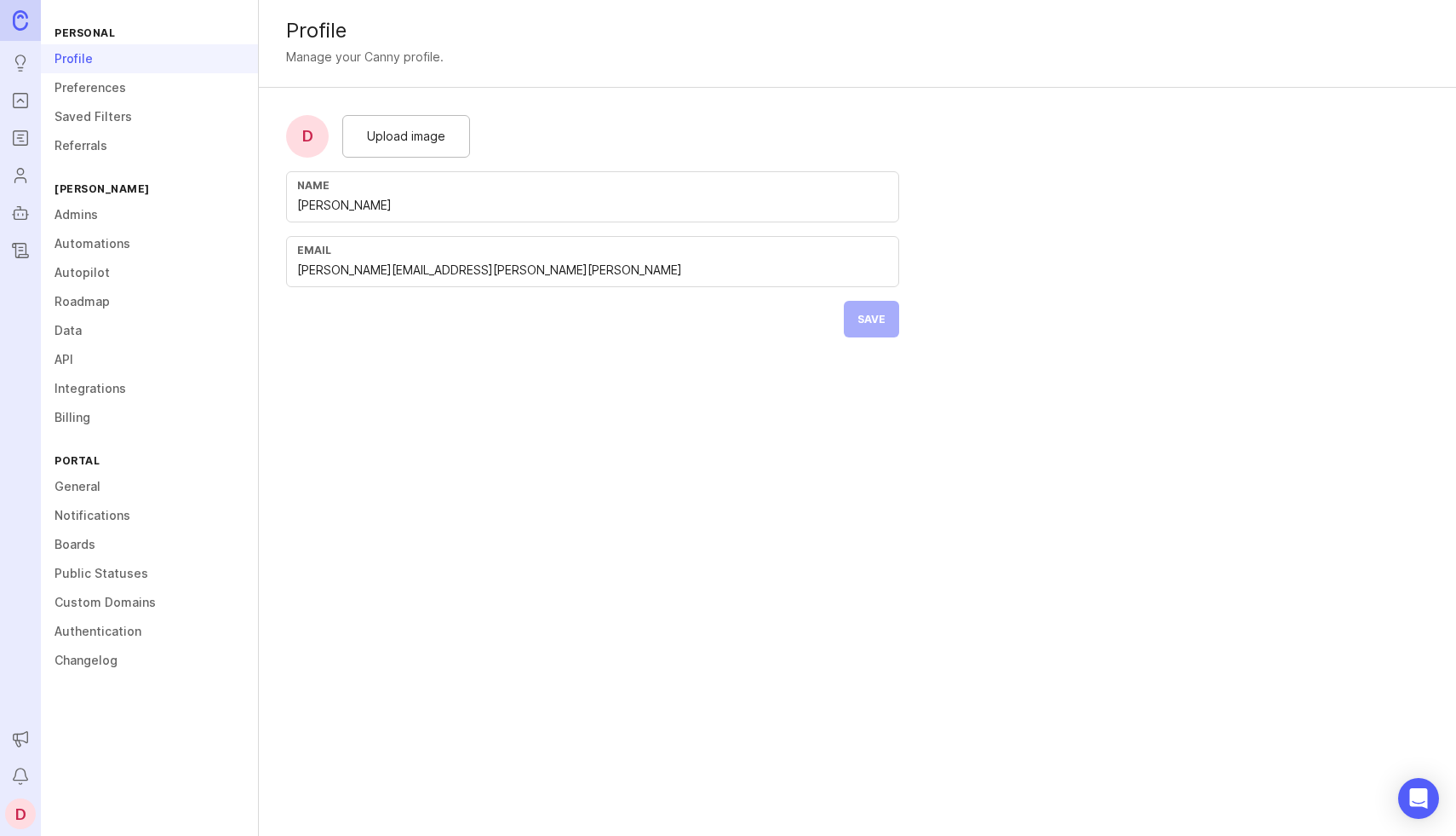
click at [110, 220] on link "Admins" at bounding box center [149, 215] width 217 height 29
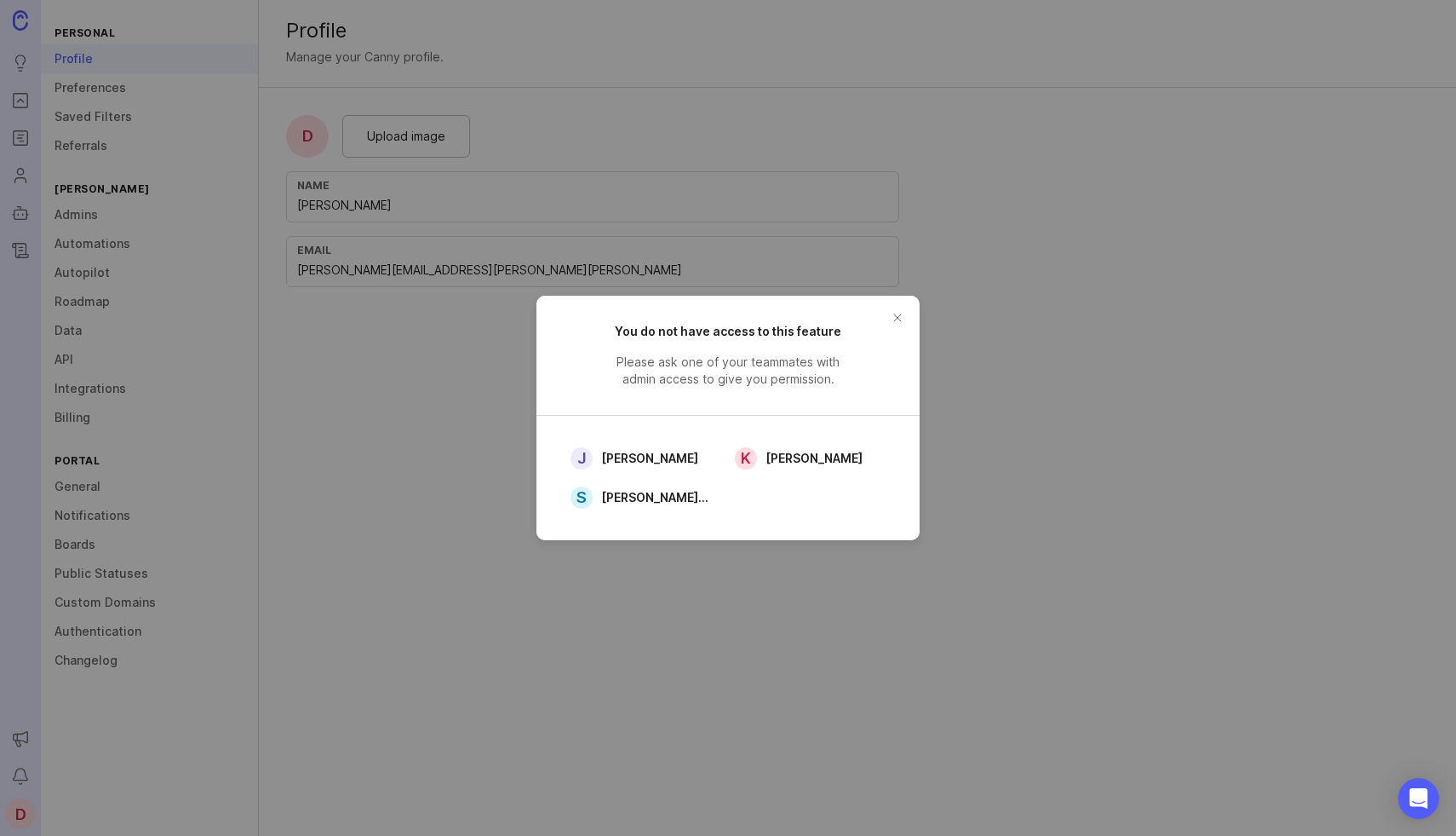
click at [894, 318] on button "close button" at bounding box center [898, 318] width 27 height 27
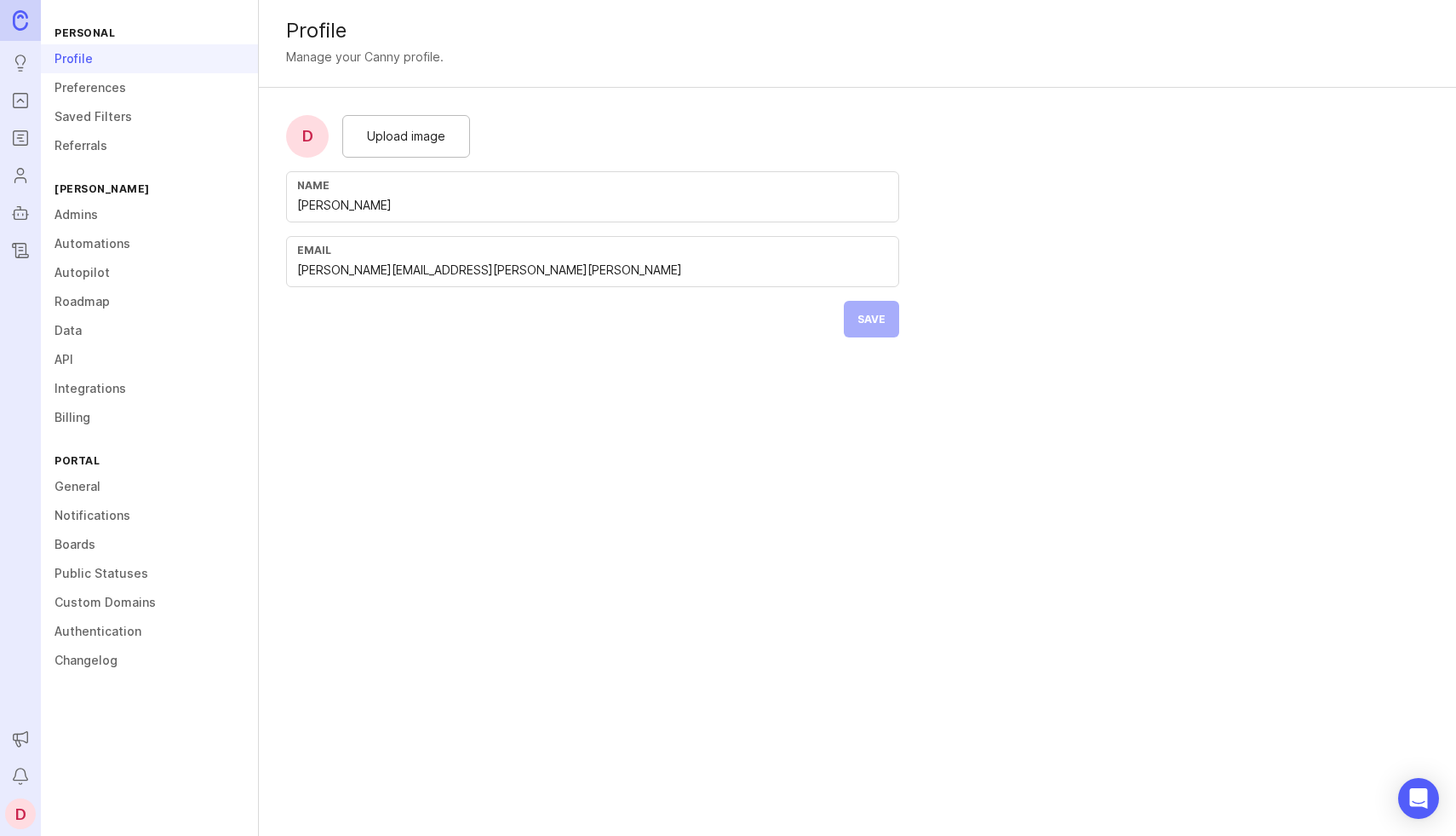
click at [113, 89] on link "Preferences" at bounding box center [149, 88] width 217 height 29
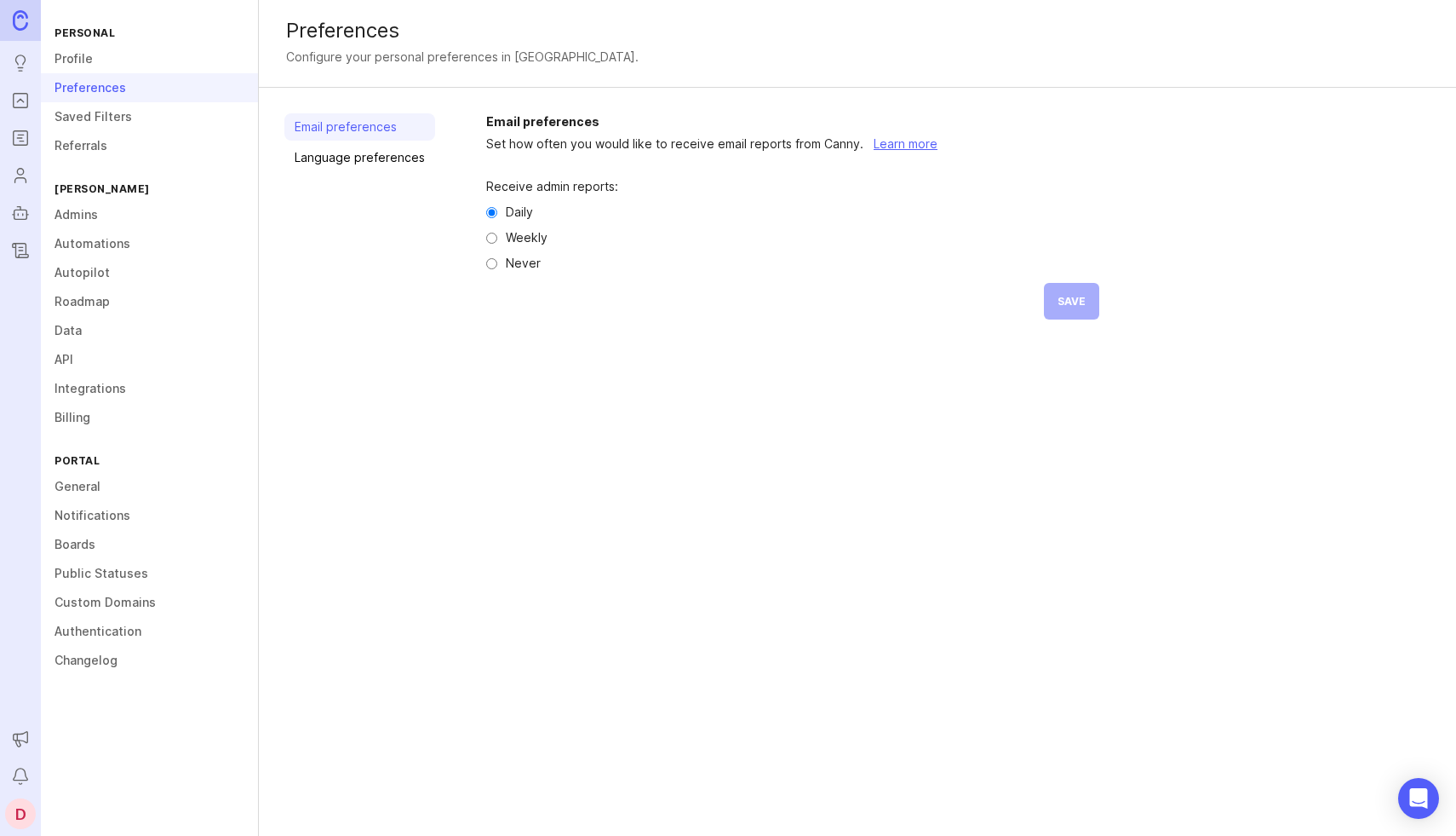
click at [84, 242] on link "Automations" at bounding box center [149, 244] width 217 height 29
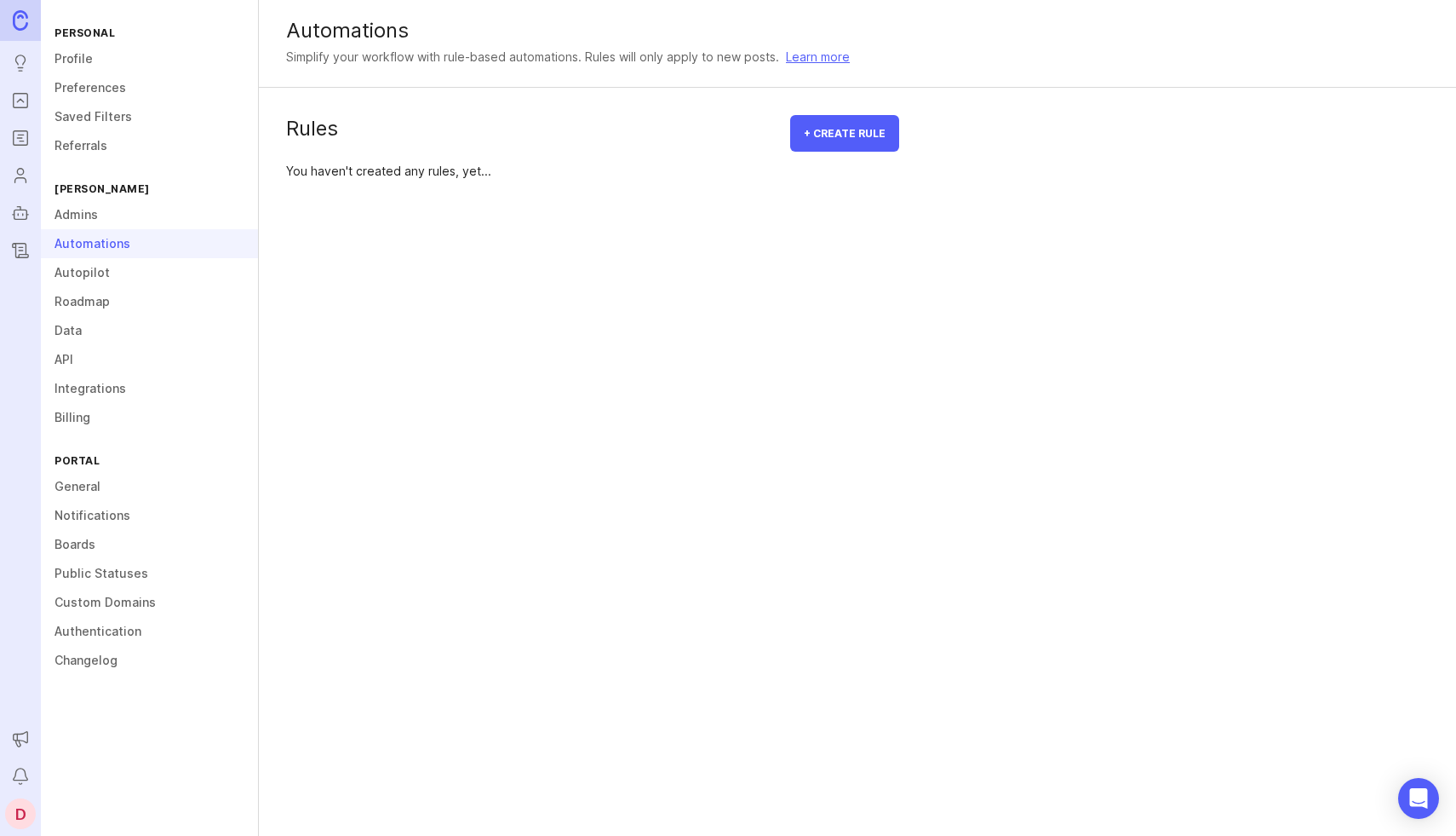
click at [64, 661] on link "Changelog" at bounding box center [149, 660] width 217 height 29
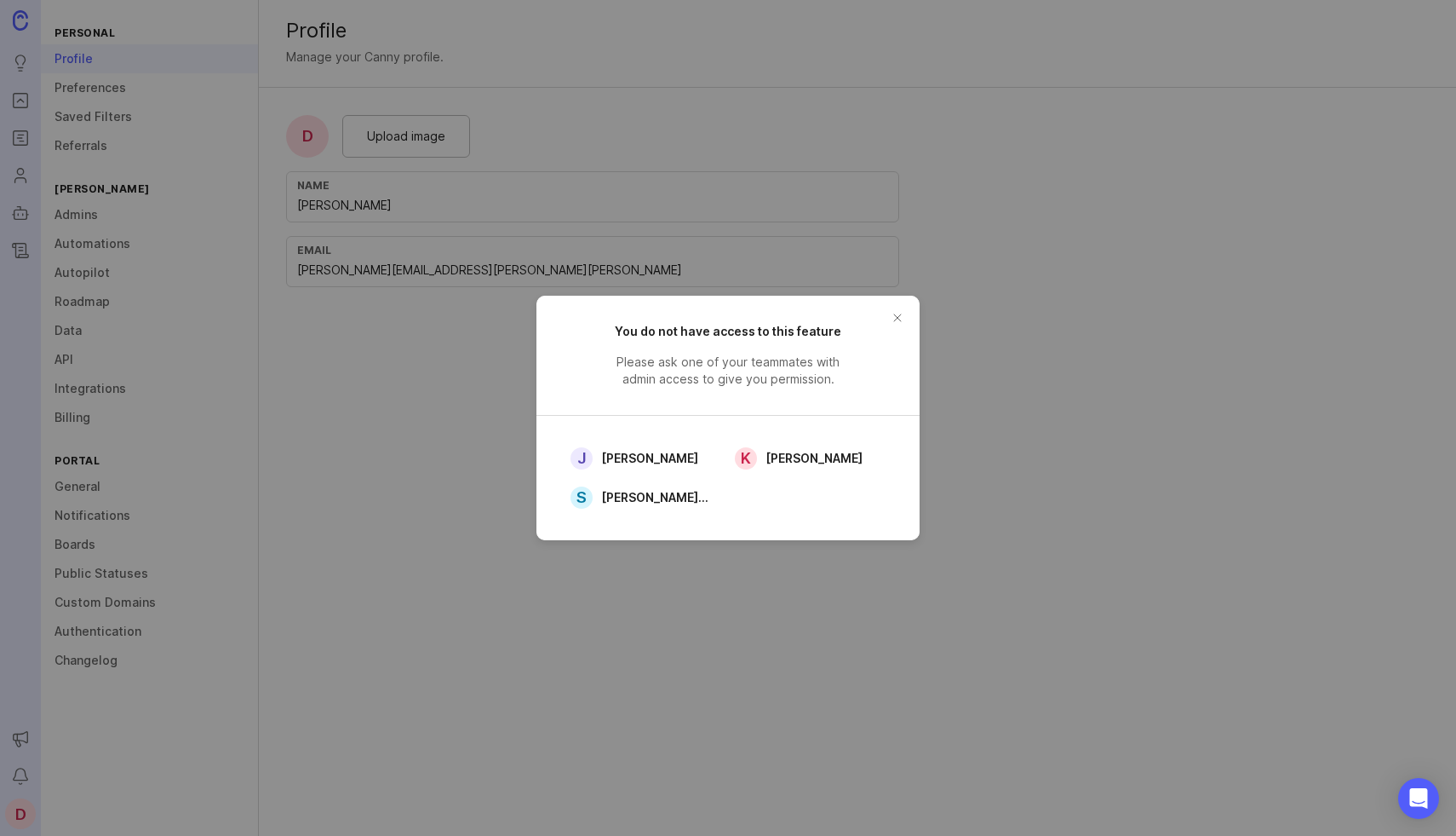
click at [902, 316] on button "close button" at bounding box center [898, 318] width 27 height 27
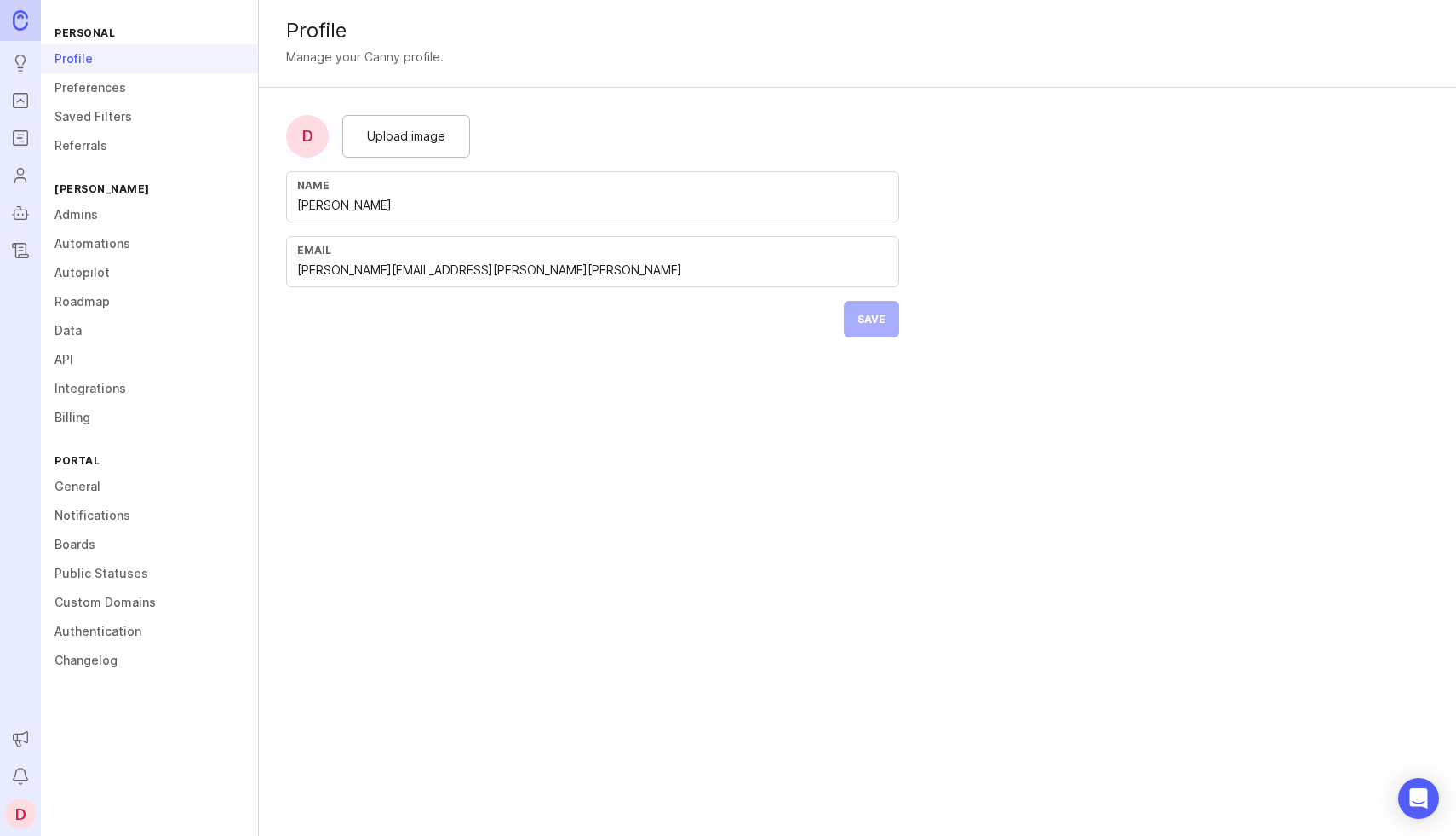
click at [85, 667] on link "Changelog" at bounding box center [149, 660] width 217 height 29
click at [23, 10] on link at bounding box center [21, 21] width 41 height 41
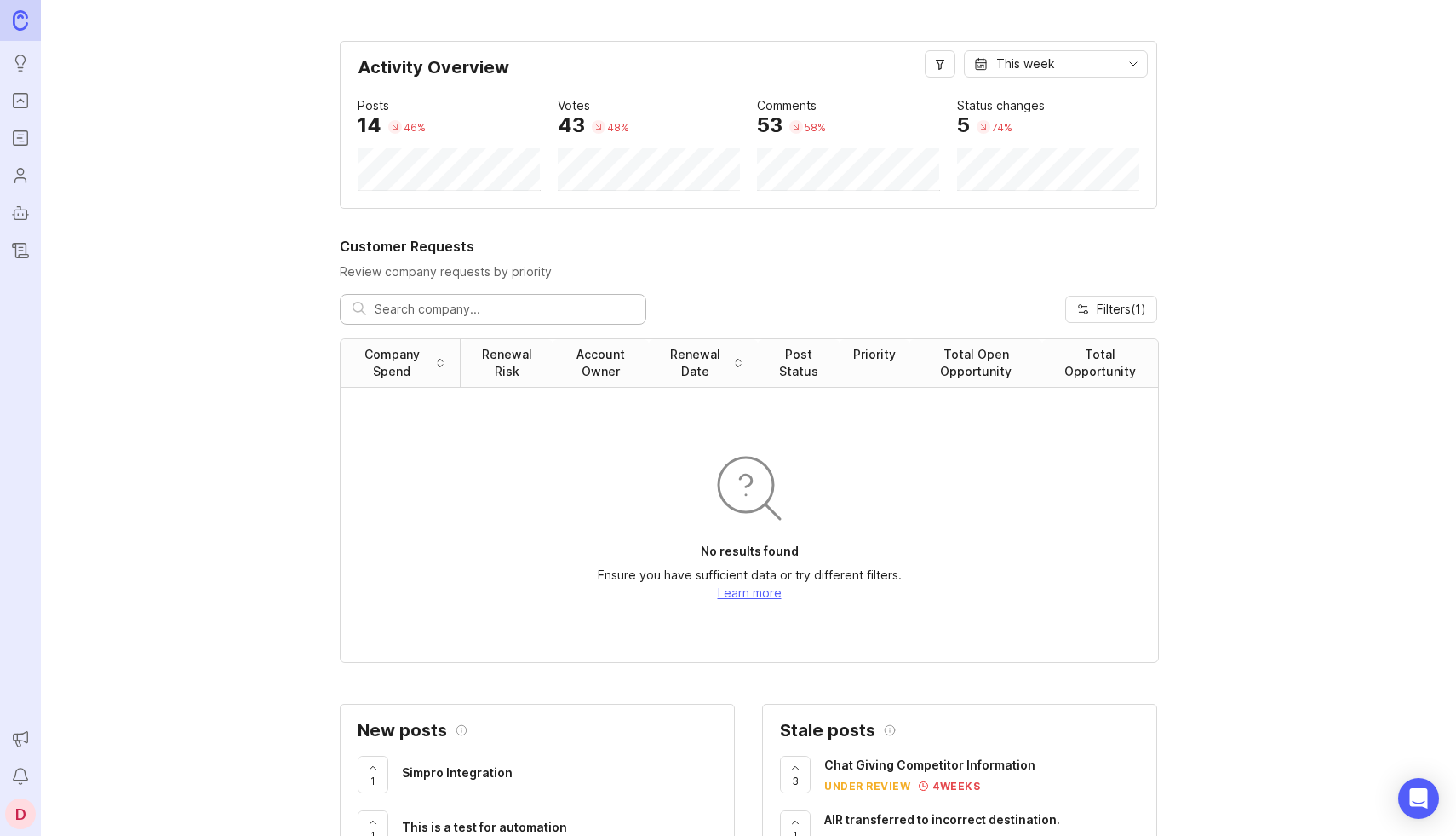
click at [20, 239] on link "Changelog" at bounding box center [20, 250] width 30 height 30
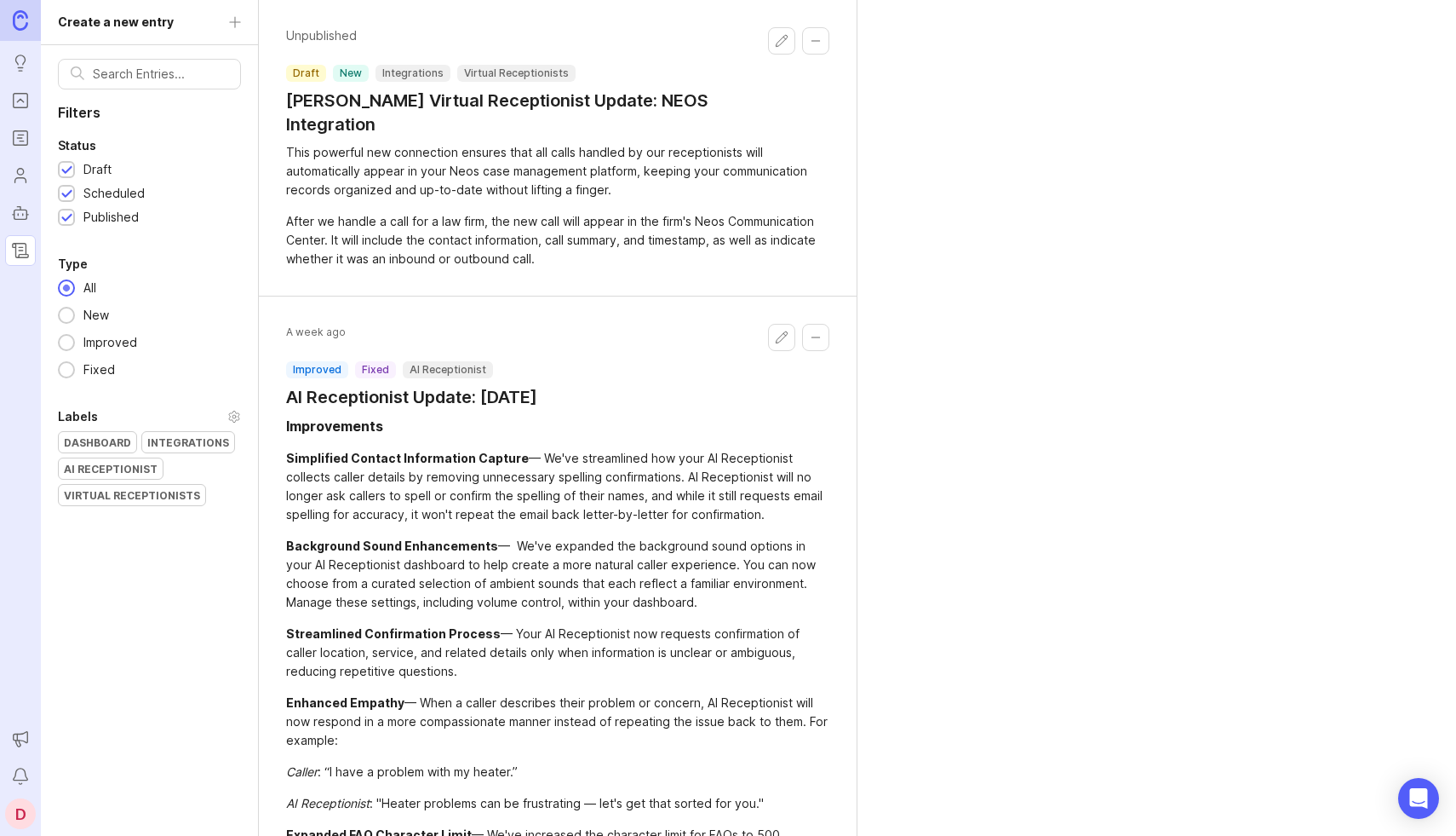
click at [230, 17] on div "Create a new entry Filters Status Draft Scheduled Published Type All New Improv…" at bounding box center [150, 418] width 218 height 836
click at [161, 17] on div "Create a new entry Filters Status Draft Scheduled Published Type All New Improv…" at bounding box center [150, 418] width 218 height 836
click at [161, 18] on div "Create a new entry Filters Status Draft Scheduled Published Type All New Improv…" at bounding box center [150, 418] width 218 height 836
click at [239, 20] on div "Create a new entry Filters Status Draft Scheduled Published Type All New Improv…" at bounding box center [150, 418] width 218 height 836
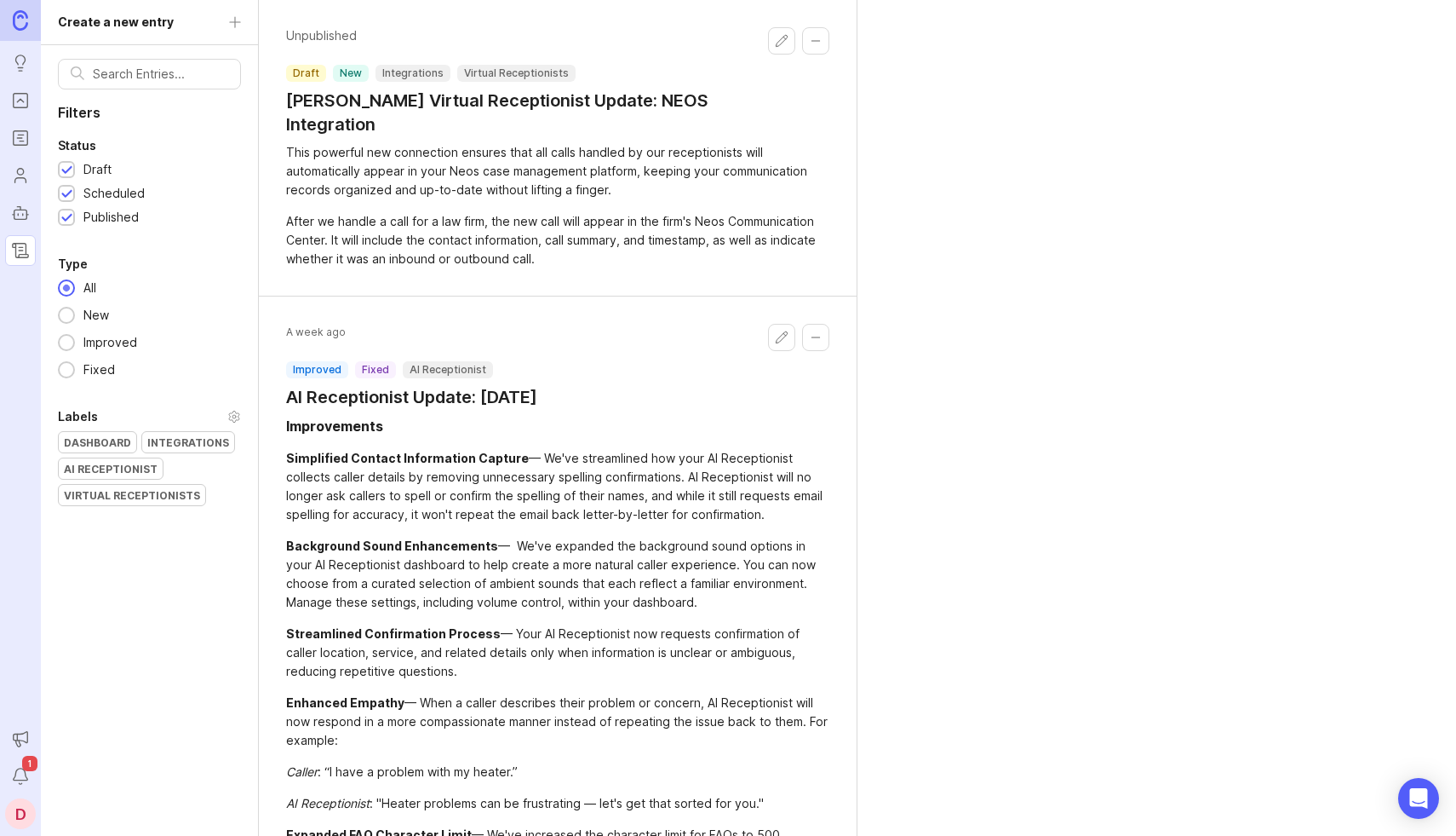
click at [8, 810] on div "D" at bounding box center [20, 812] width 30 height 30
click at [93, 804] on p "Logout" at bounding box center [99, 806] width 40 height 17
